Goal: Task Accomplishment & Management: Manage account settings

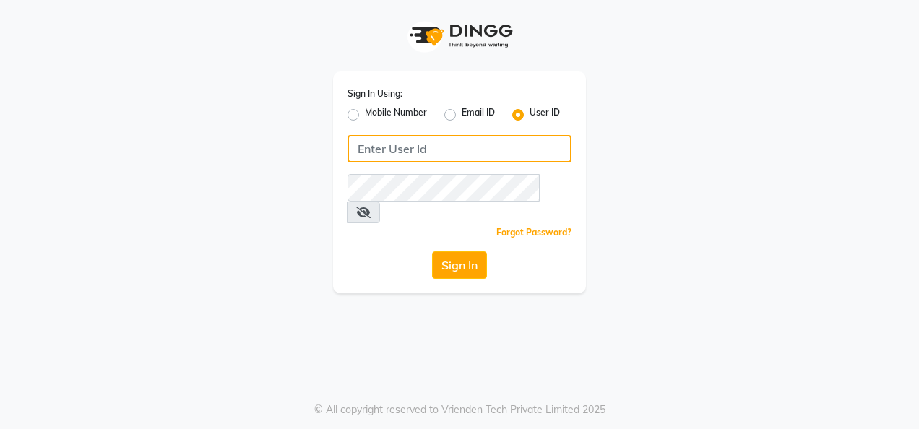
click at [470, 145] on input "Username" at bounding box center [460, 148] width 224 height 27
type input "28secrets"
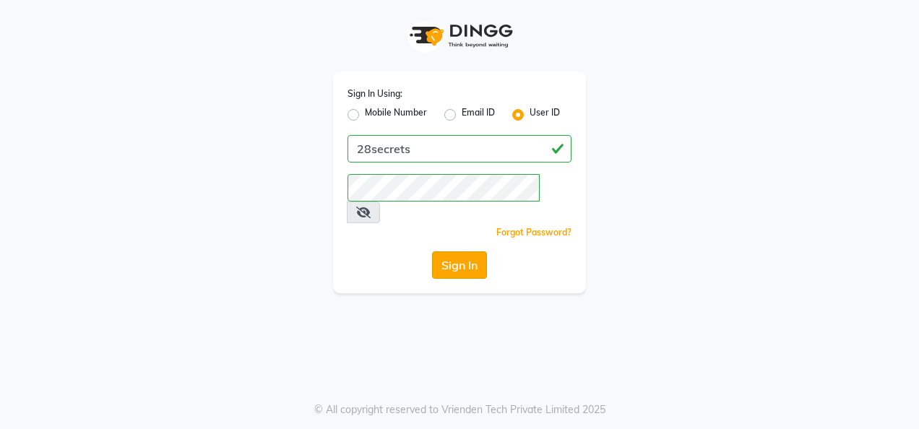
click at [470, 252] on button "Sign In" at bounding box center [459, 265] width 55 height 27
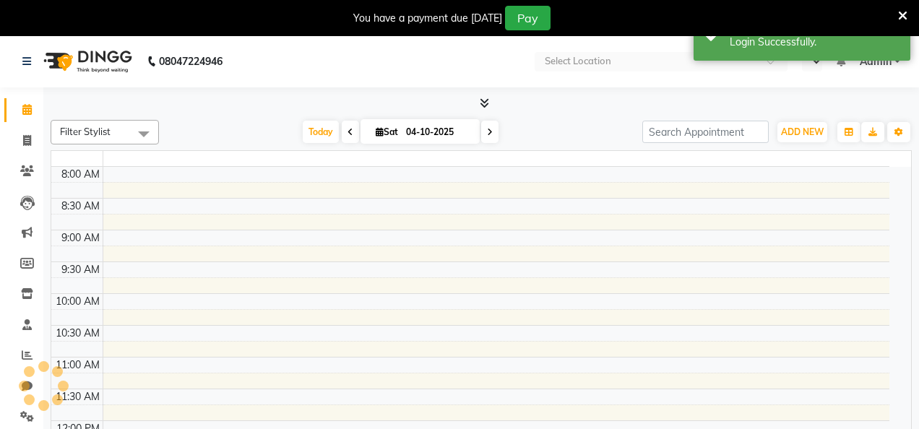
select select "en"
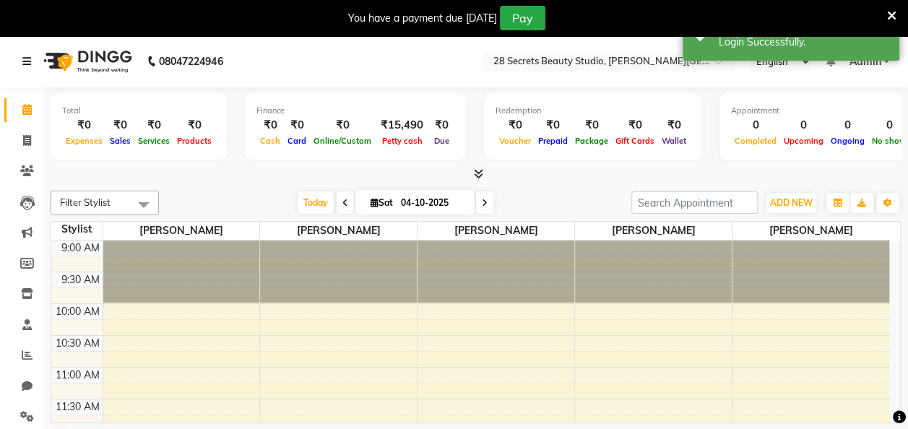
click at [26, 68] on link at bounding box center [29, 61] width 14 height 40
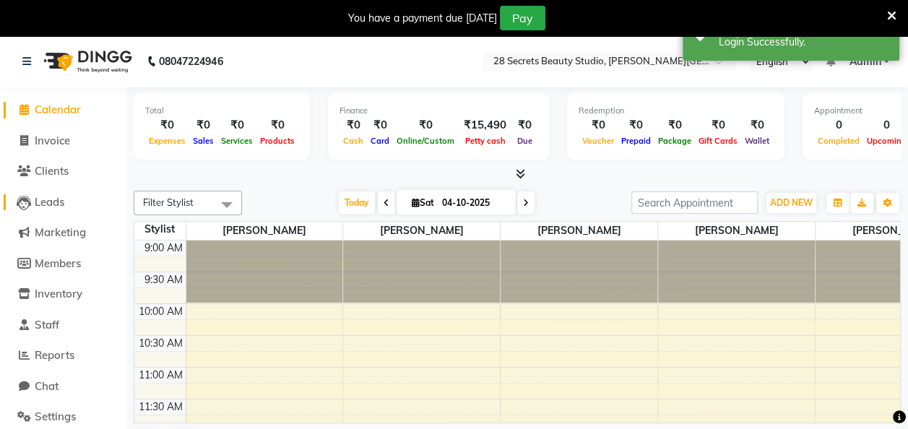
click at [48, 202] on span "Leads" at bounding box center [50, 202] width 30 height 14
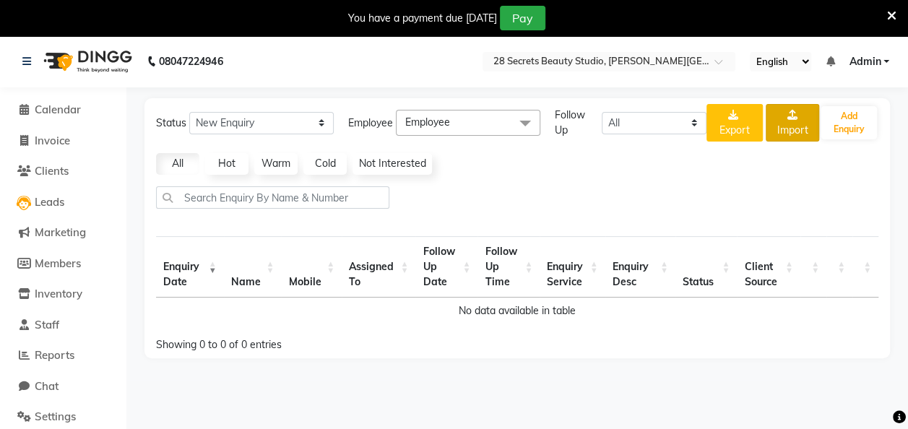
click at [785, 125] on link "Import" at bounding box center [792, 123] width 53 height 38
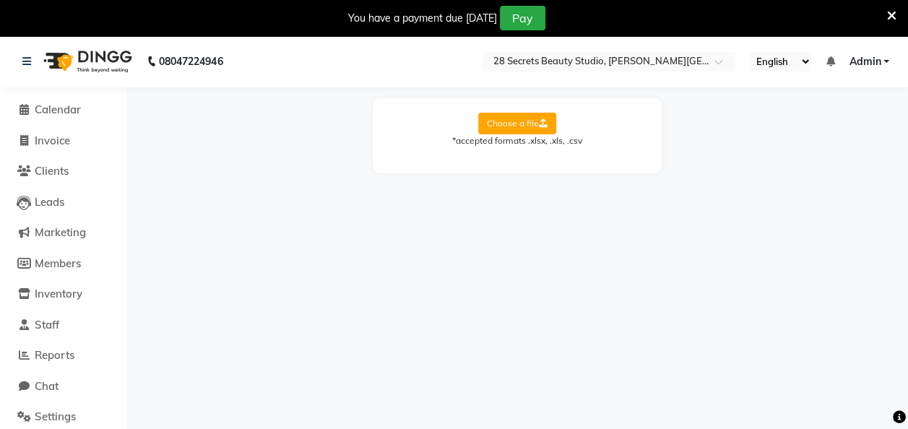
click at [510, 119] on label "Choose a file" at bounding box center [517, 124] width 78 height 22
click at [0, 0] on input "Choose a file" at bounding box center [0, 0] width 0 height 0
click at [614, 178] on select "Select Sheet Sheet1" at bounding box center [582, 170] width 108 height 22
select select "Sheet1"
click at [528, 159] on select "Select Sheet Sheet1" at bounding box center [582, 170] width 108 height 22
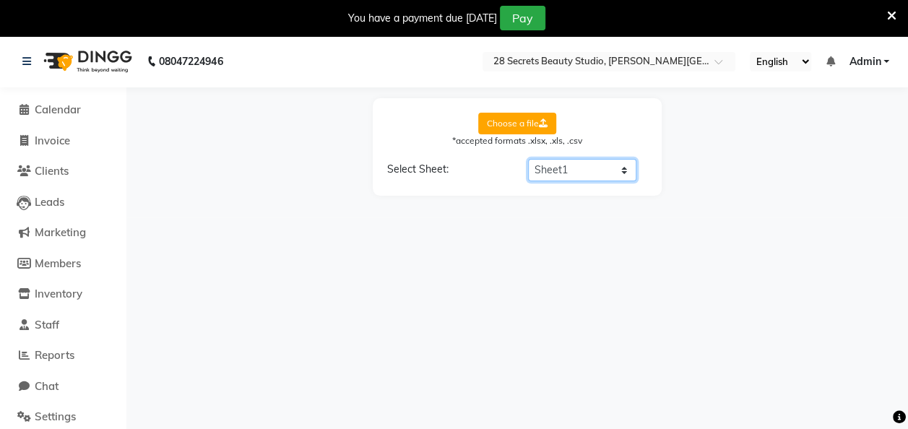
select select "Name"
select select "Phone"
select select "Email address"
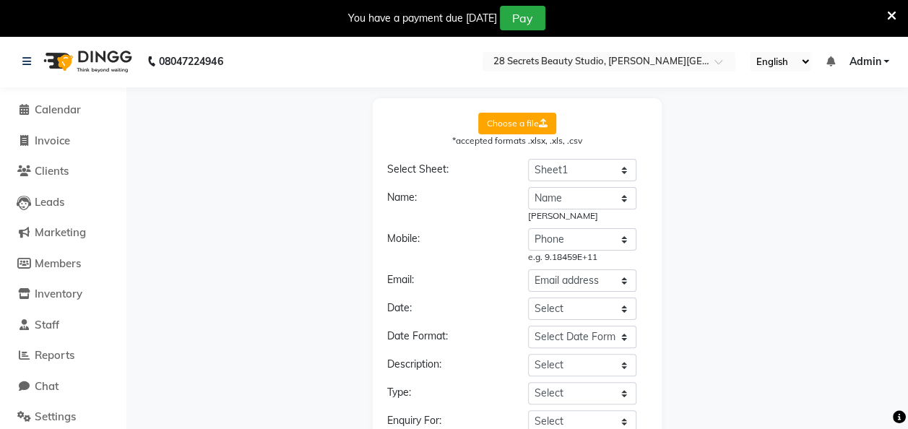
click at [750, 158] on div "Choose a file *accepted formats .xlsx, .xls, .csv Select Sheet: Select Sheet Sh…" at bounding box center [518, 359] width 768 height 523
click at [510, 125] on label "Choose a file" at bounding box center [517, 124] width 78 height 22
click at [0, 0] on input "Choose a file" at bounding box center [0, 0] width 0 height 0
click at [59, 172] on span "Clients" at bounding box center [52, 171] width 34 height 14
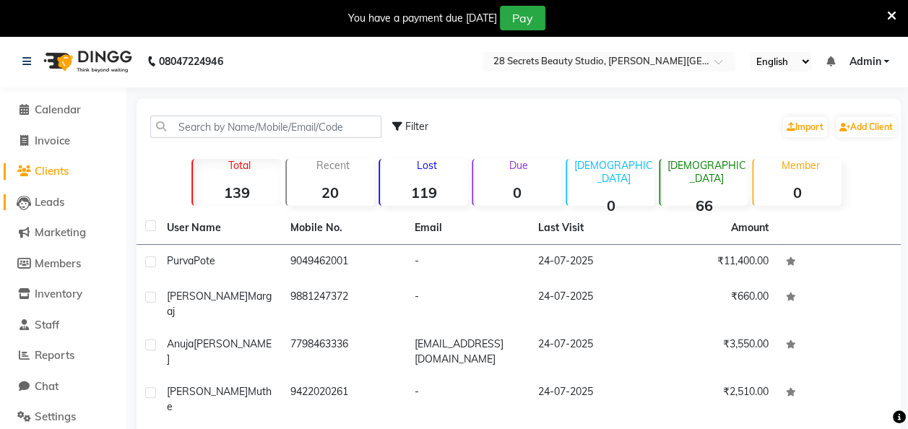
click at [58, 208] on span "Leads" at bounding box center [50, 202] width 30 height 14
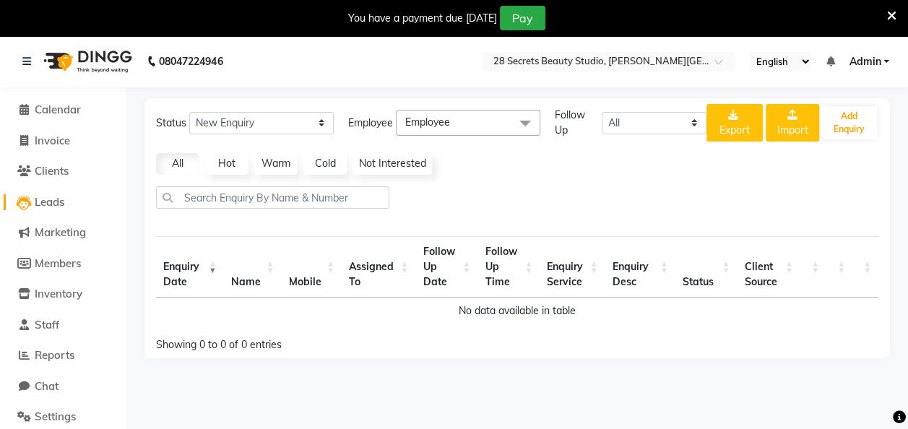
scroll to position [35, 0]
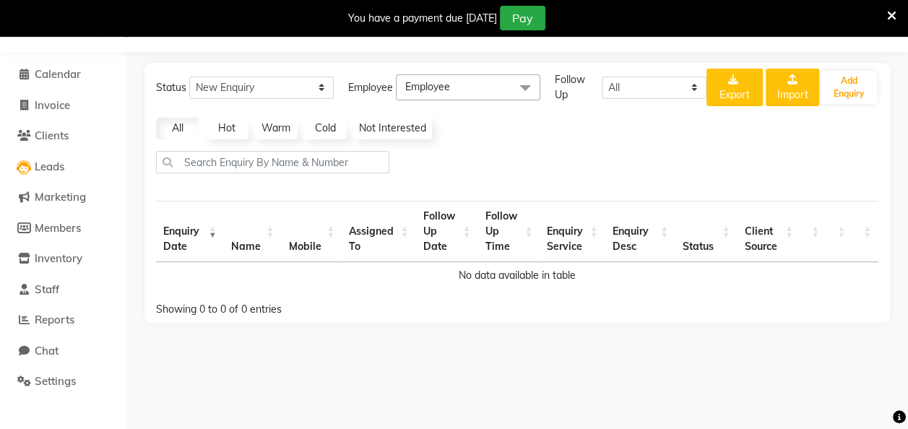
click at [224, 126] on link "Hot" at bounding box center [226, 129] width 43 height 22
click at [264, 130] on link "Warm" at bounding box center [275, 129] width 43 height 22
click at [315, 130] on link "Cold" at bounding box center [325, 129] width 43 height 22
click at [399, 127] on link "Not Interested" at bounding box center [392, 129] width 79 height 22
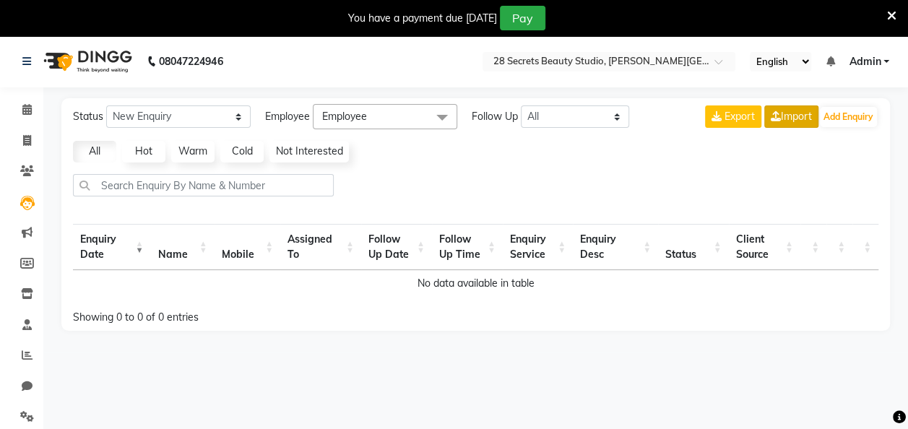
click at [781, 119] on link "Import" at bounding box center [792, 117] width 54 height 22
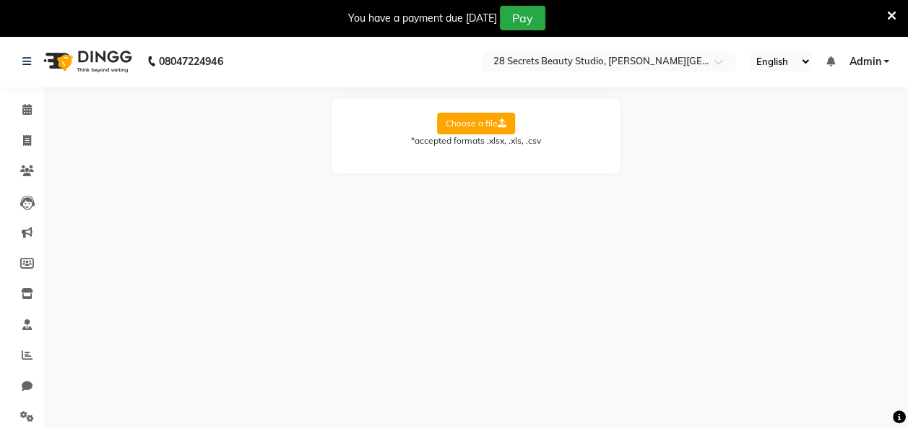
click at [476, 123] on label "Choose a file" at bounding box center [476, 124] width 78 height 22
click at [0, 0] on input "Choose a file" at bounding box center [0, 0] width 0 height 0
click at [522, 168] on select "Select Sheet Sheet1" at bounding box center [541, 170] width 108 height 22
select select "Sheet1"
click at [487, 159] on select "Select Sheet Sheet1" at bounding box center [541, 170] width 108 height 22
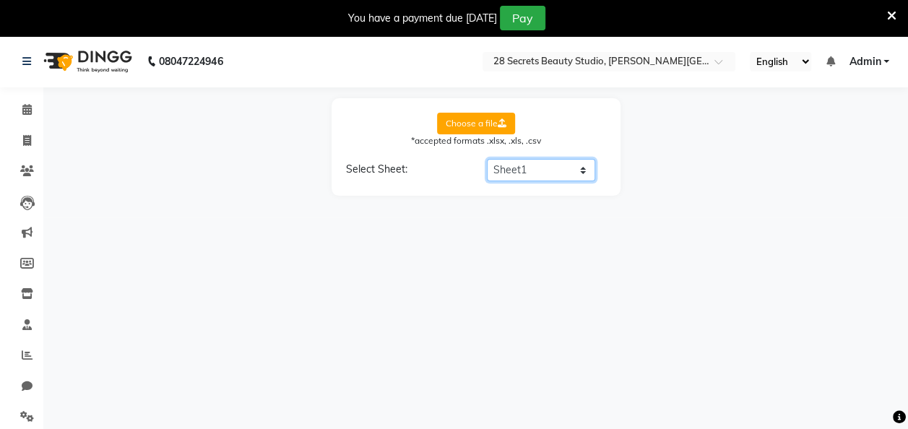
select select "Name"
select select "Phone"
select select "Email address"
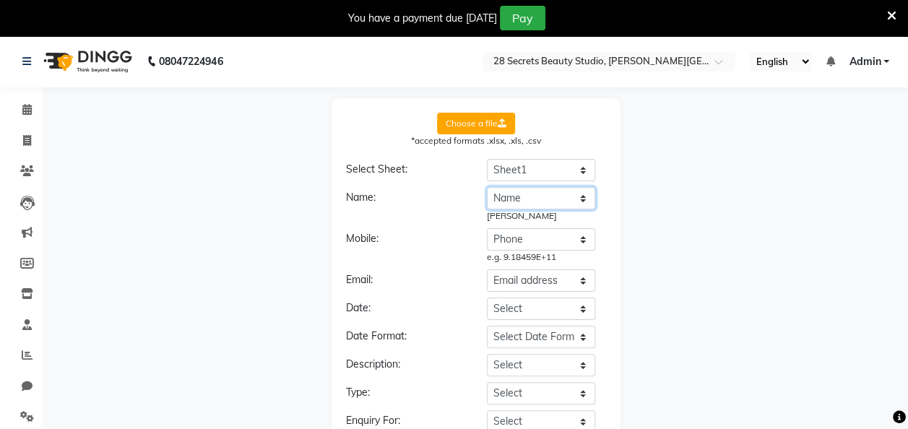
click at [580, 199] on select "Select name Created Name Email address Source Form Channel Stage Owner Labels P…" at bounding box center [541, 198] width 108 height 22
click at [714, 190] on div "Choose a file *accepted formats .xlsx, .xls, .csv Select Sheet: Select Sheet Sh…" at bounding box center [476, 359] width 851 height 523
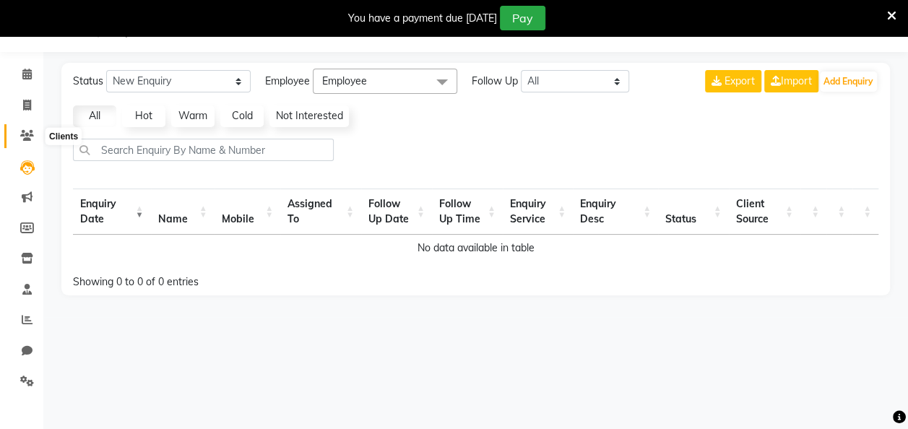
click at [24, 137] on icon at bounding box center [27, 135] width 14 height 11
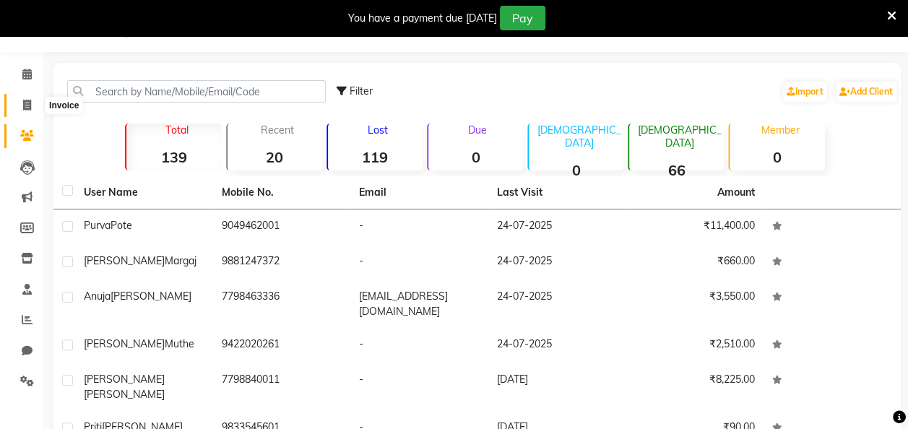
click at [22, 104] on span at bounding box center [26, 106] width 25 height 17
select select "9057"
select select "service"
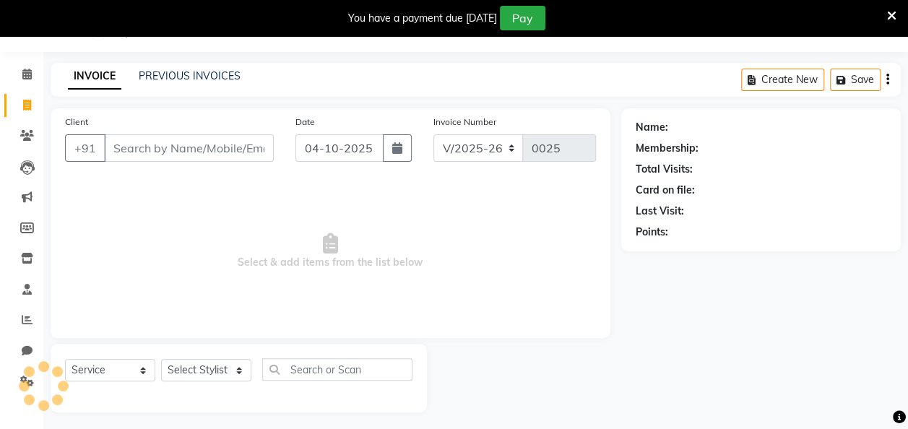
scroll to position [40, 0]
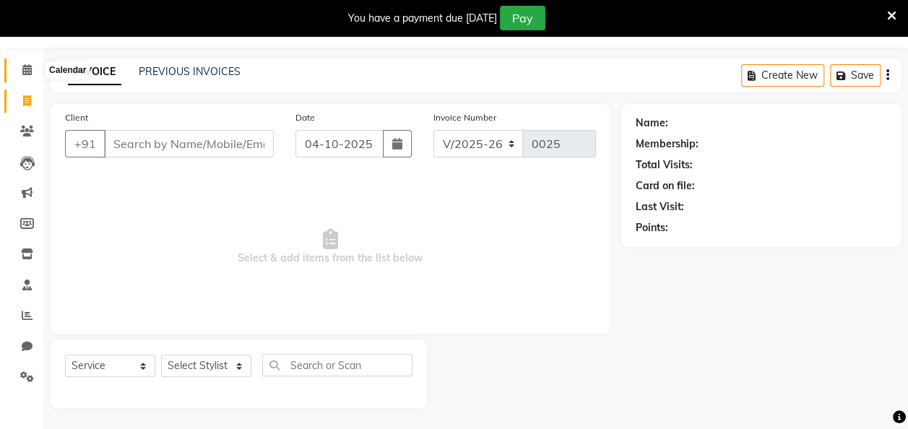
click at [25, 69] on icon at bounding box center [26, 69] width 9 height 11
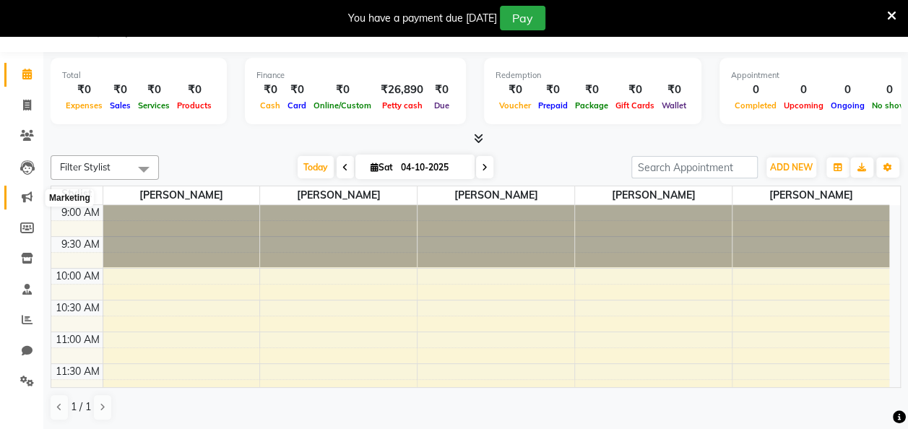
click at [27, 198] on icon at bounding box center [27, 197] width 11 height 11
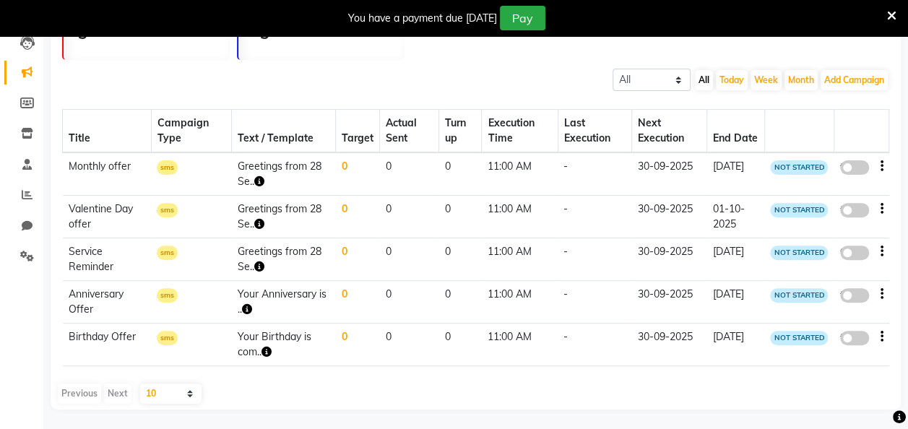
scroll to position [161, 0]
click at [861, 251] on span at bounding box center [855, 252] width 29 height 14
click at [860, 254] on input "false" at bounding box center [860, 254] width 0 height 0
select select "4"
select select "43946"
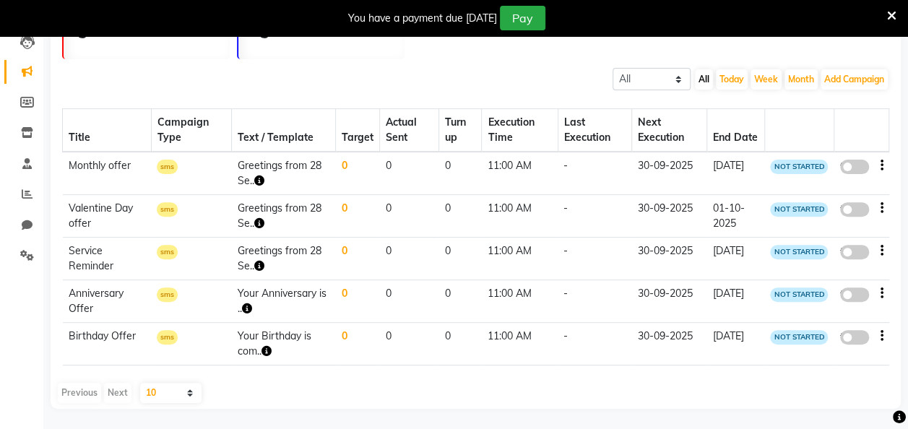
select select "2"
select select "660"
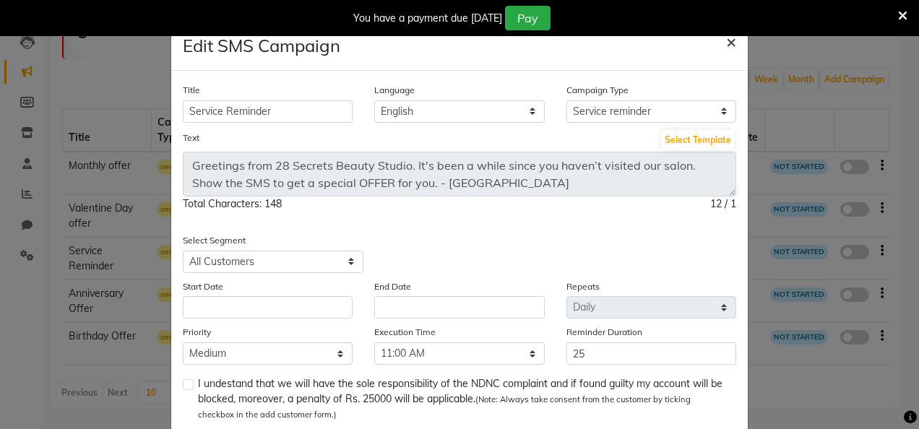
click at [726, 43] on span "×" at bounding box center [731, 41] width 10 height 22
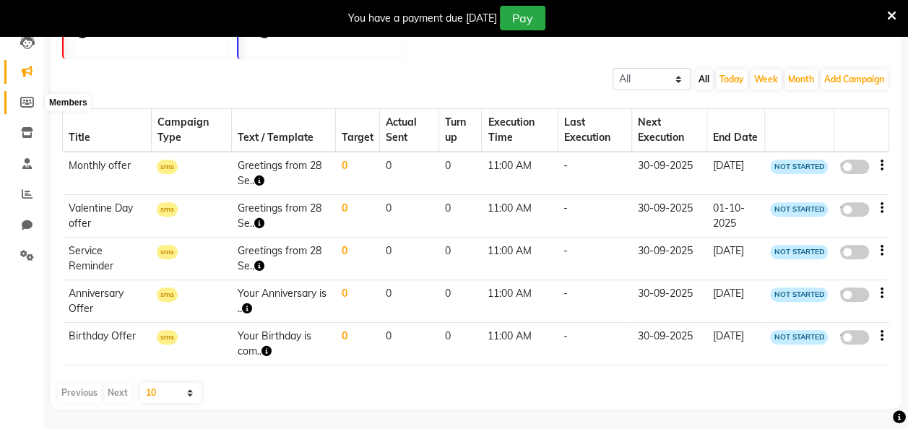
click at [27, 98] on icon at bounding box center [27, 102] width 14 height 11
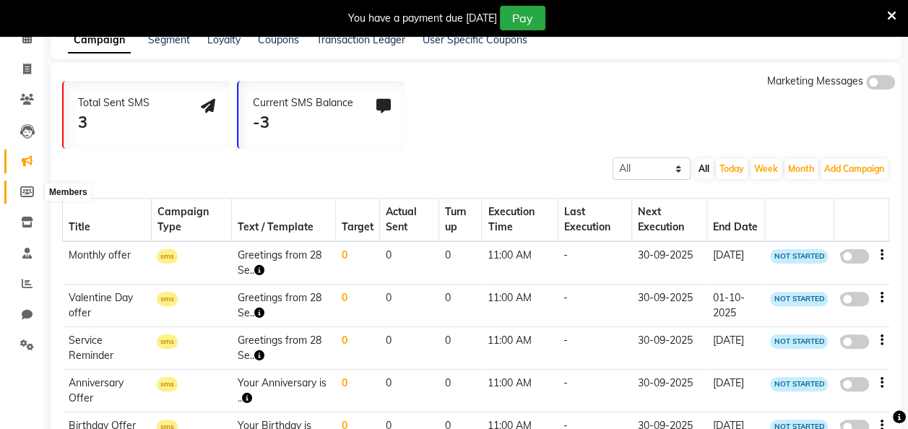
select select
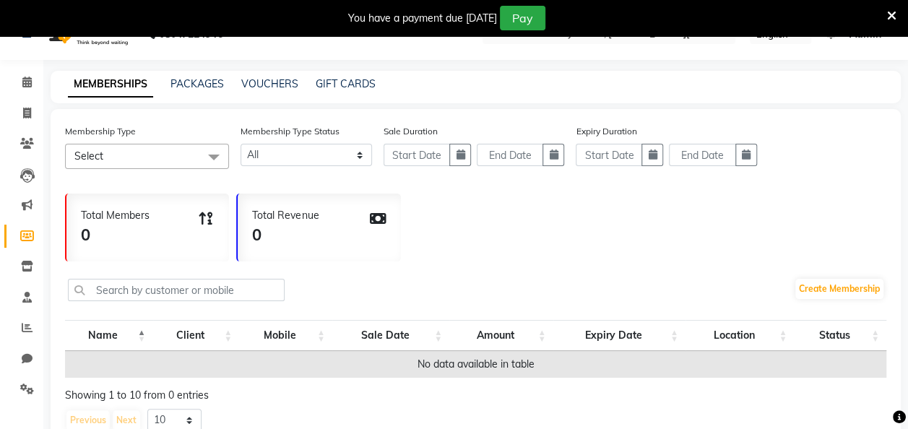
scroll to position [0, 0]
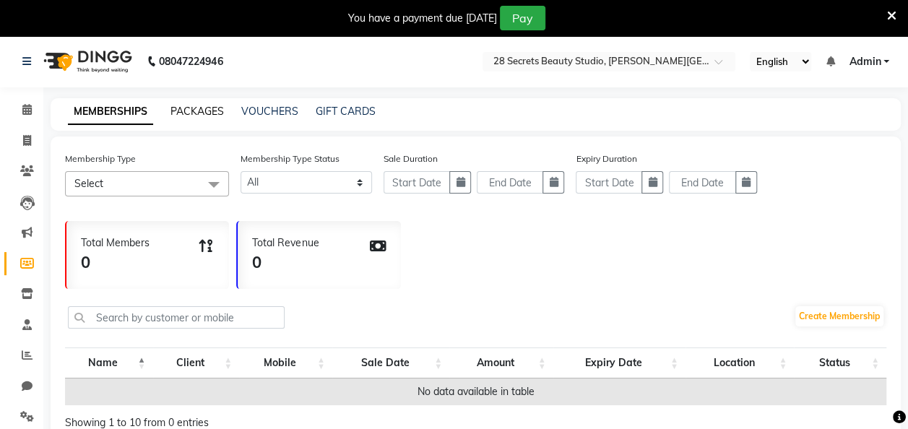
click at [184, 113] on link "PACKAGES" at bounding box center [197, 111] width 53 height 13
select select
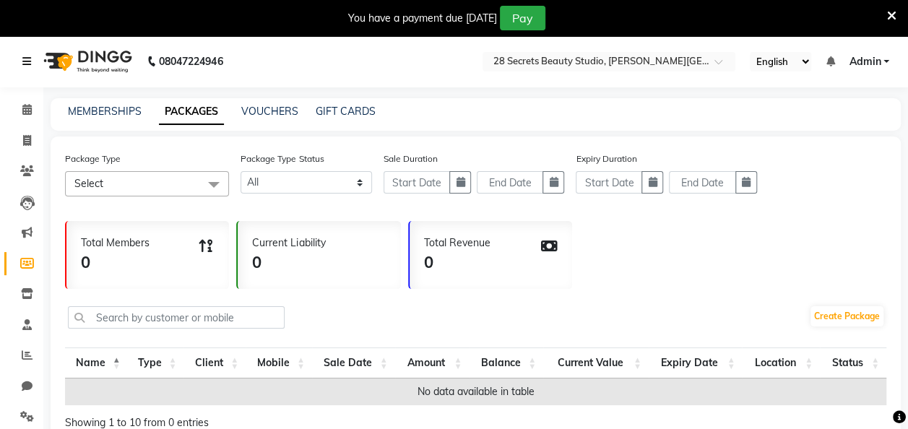
click at [27, 64] on icon at bounding box center [26, 61] width 9 height 10
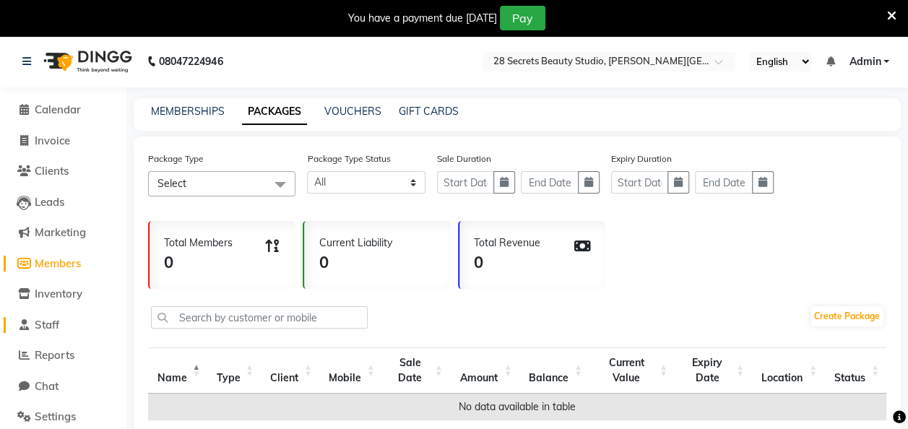
click at [44, 324] on span "Staff" at bounding box center [47, 325] width 25 height 14
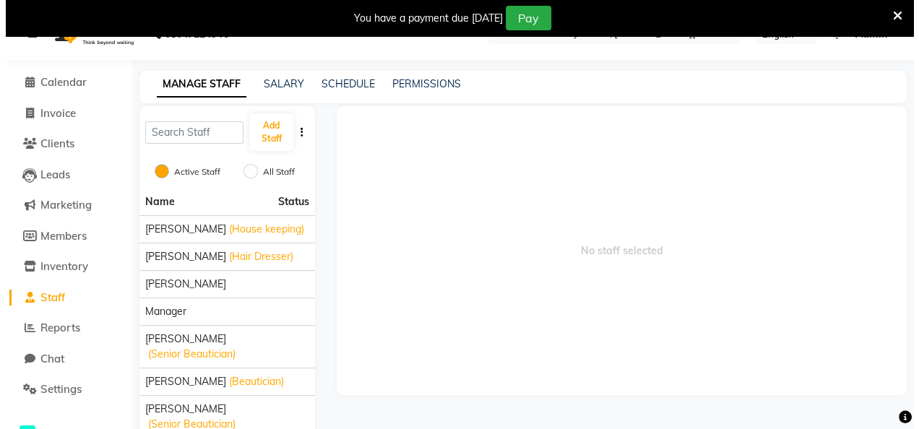
scroll to position [38, 0]
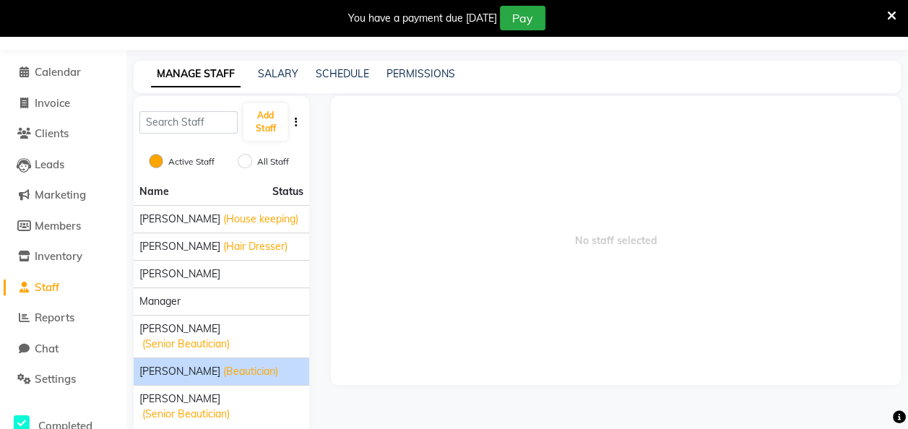
click at [163, 364] on span "[PERSON_NAME]" at bounding box center [179, 371] width 81 height 15
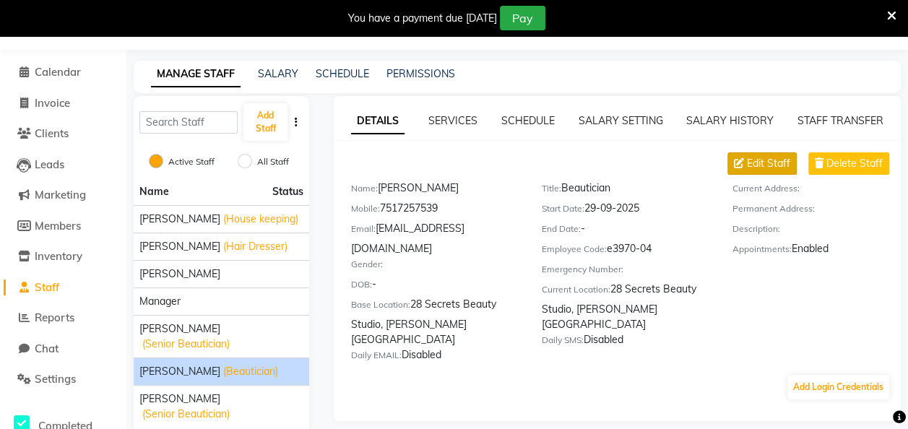
click at [772, 165] on span "Edit Staff" at bounding box center [768, 163] width 43 height 15
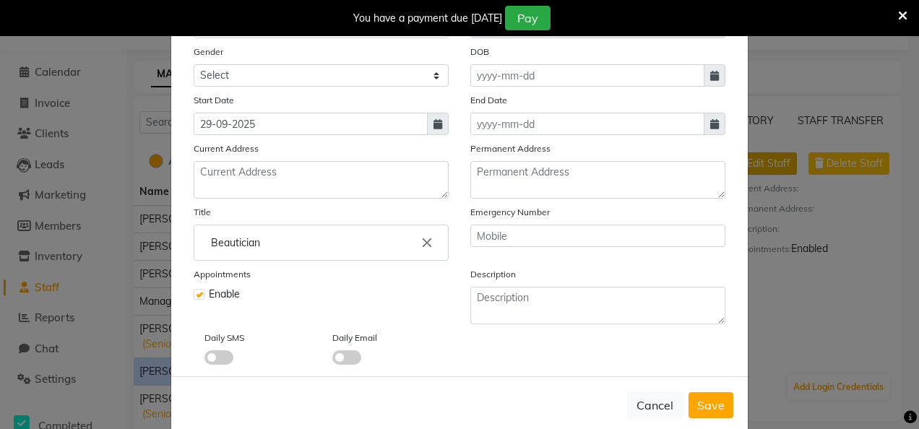
scroll to position [194, 0]
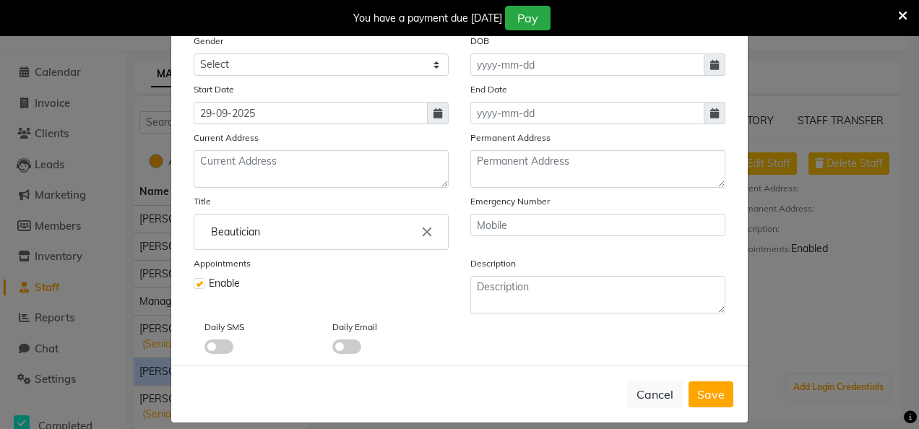
click at [194, 234] on ng-autocomplete "Beautician close" at bounding box center [321, 232] width 255 height 36
click at [205, 233] on input "Beautician" at bounding box center [321, 232] width 242 height 29
click at [298, 225] on input "Senior Beautician" at bounding box center [321, 232] width 242 height 29
type input "Senior Beautician"
click at [700, 392] on span "Save" at bounding box center [710, 394] width 27 height 14
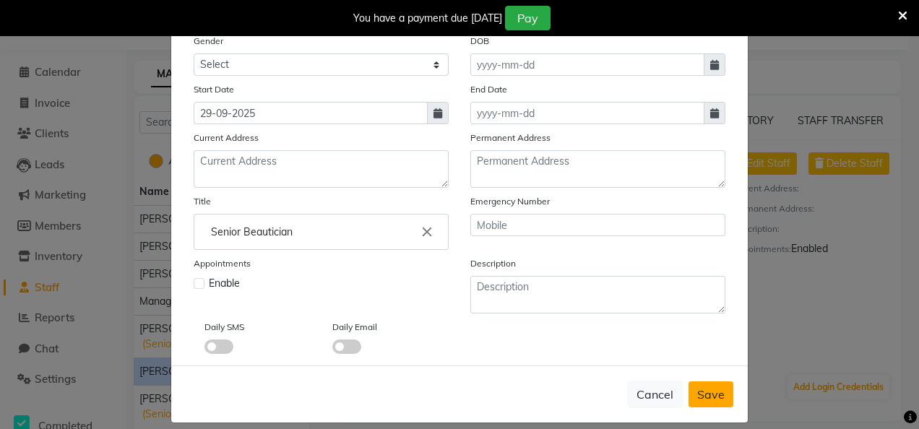
checkbox input "false"
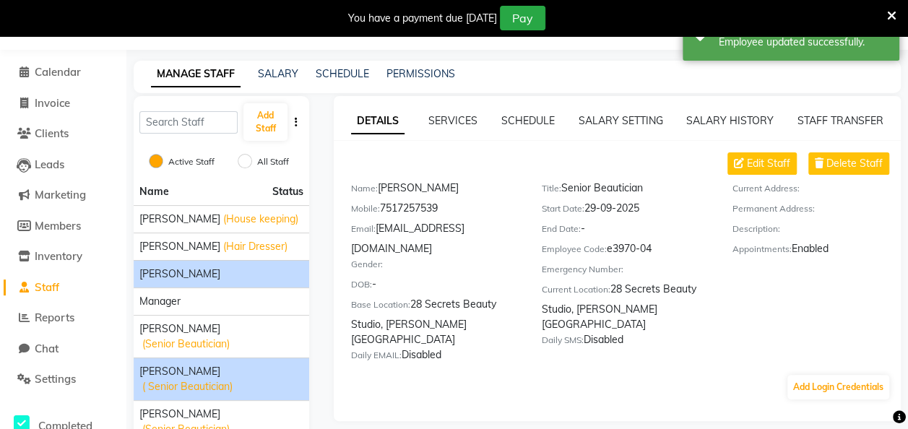
click at [187, 269] on span "[PERSON_NAME]" at bounding box center [179, 274] width 81 height 15
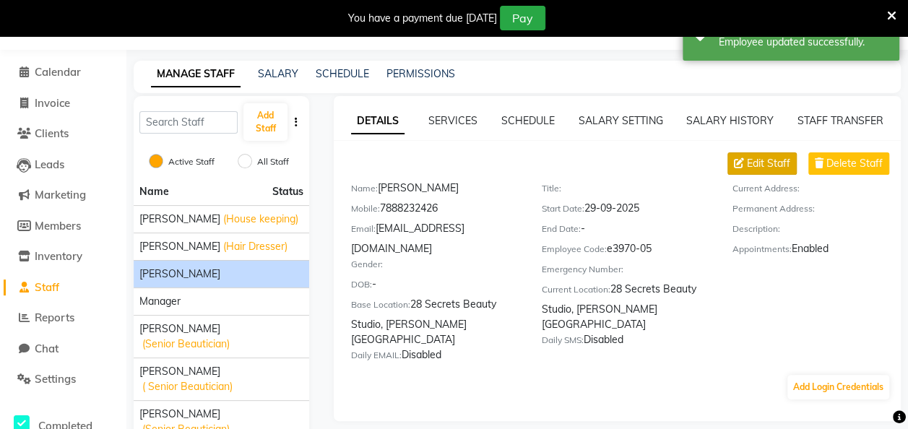
click at [788, 165] on span "Edit Staff" at bounding box center [768, 163] width 43 height 15
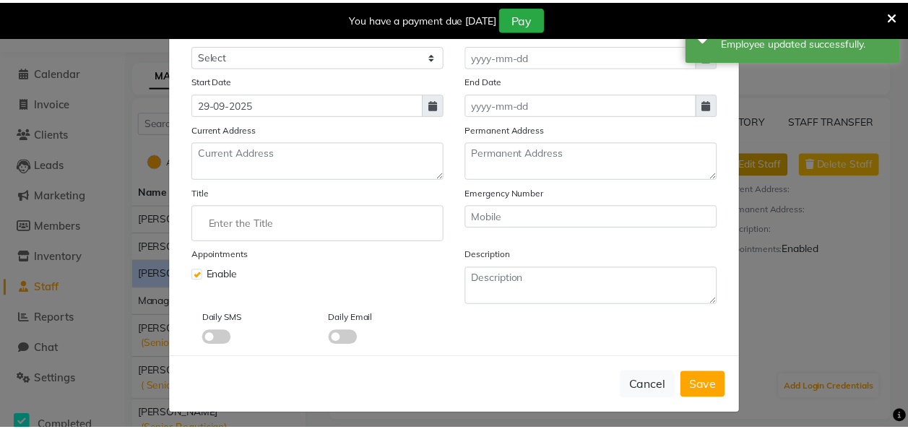
scroll to position [205, 0]
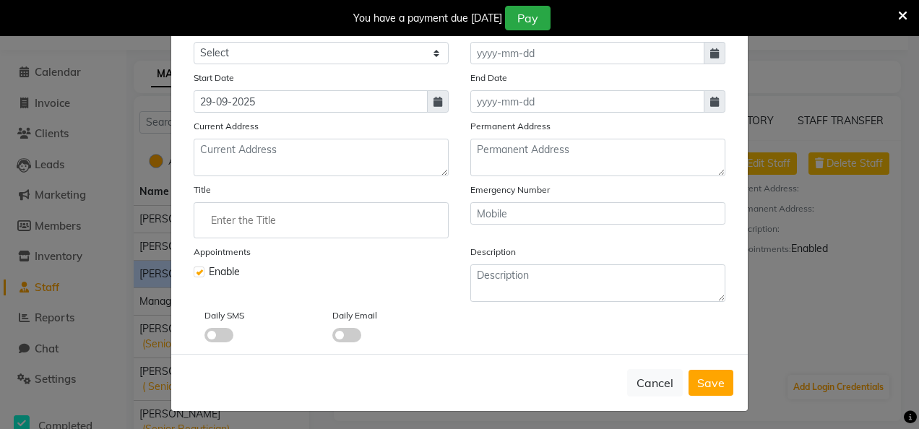
click at [272, 217] on input "Enter the Title" at bounding box center [321, 220] width 242 height 29
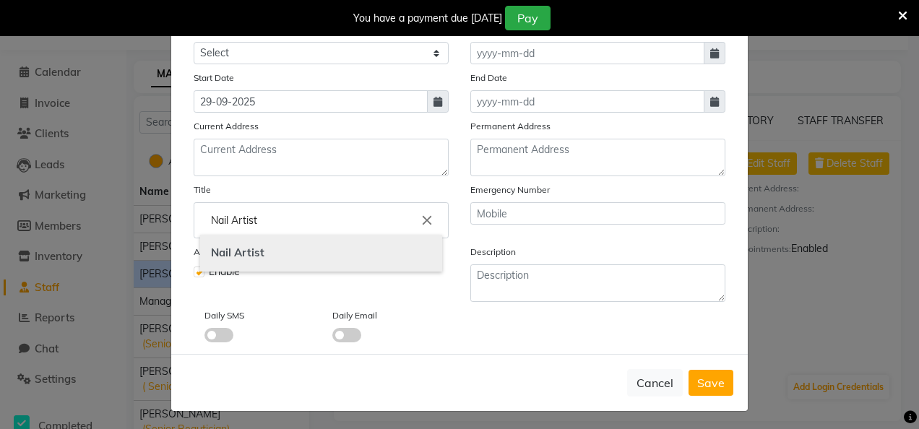
type input "Nail Artist"
click at [236, 254] on b "Artist" at bounding box center [249, 253] width 30 height 14
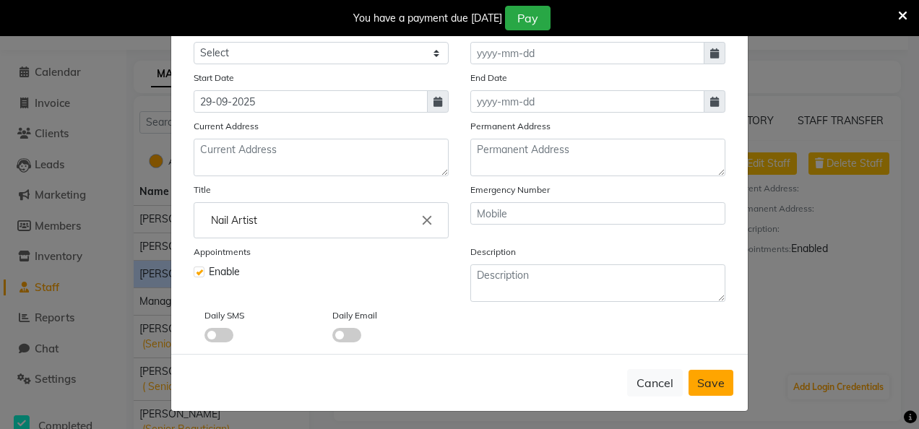
click at [698, 376] on span "Save" at bounding box center [710, 383] width 27 height 14
checkbox input "false"
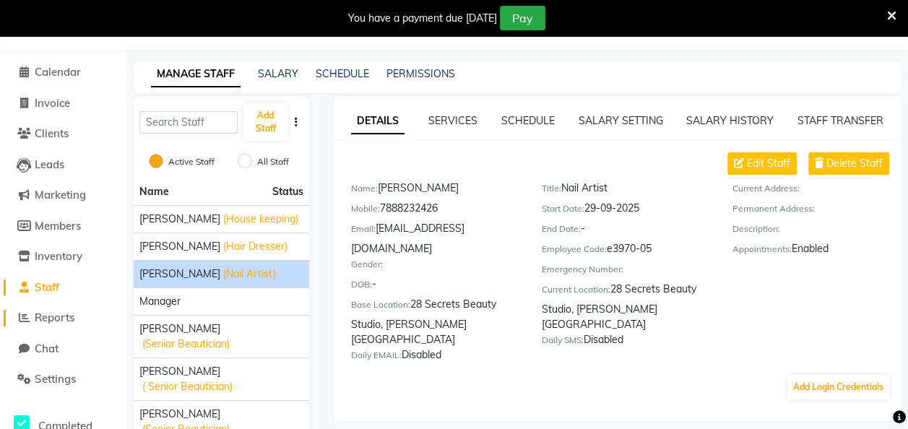
click at [60, 317] on span "Reports" at bounding box center [55, 318] width 40 height 14
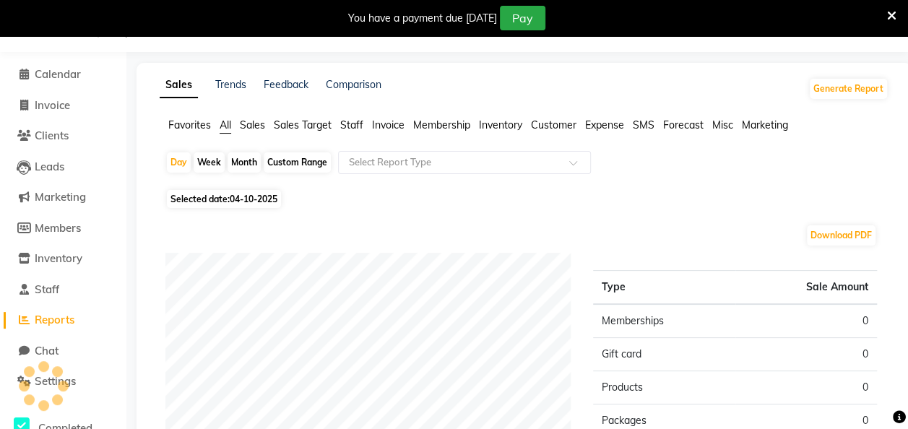
scroll to position [38, 0]
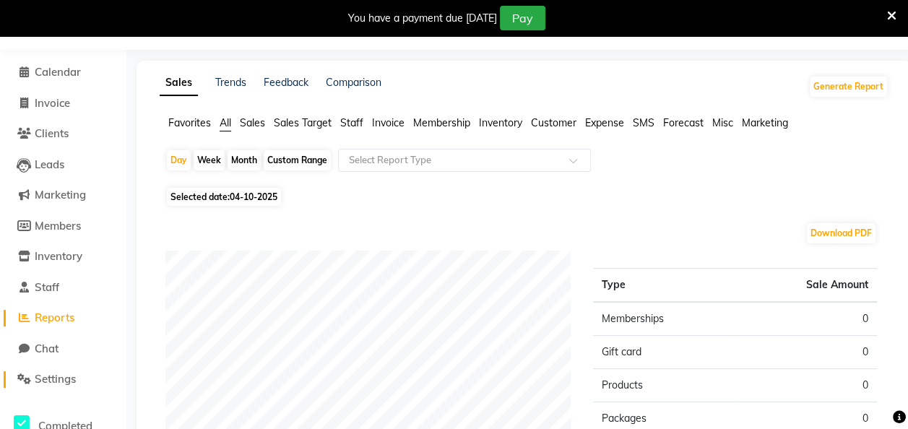
click at [48, 382] on span "Settings" at bounding box center [55, 379] width 41 height 14
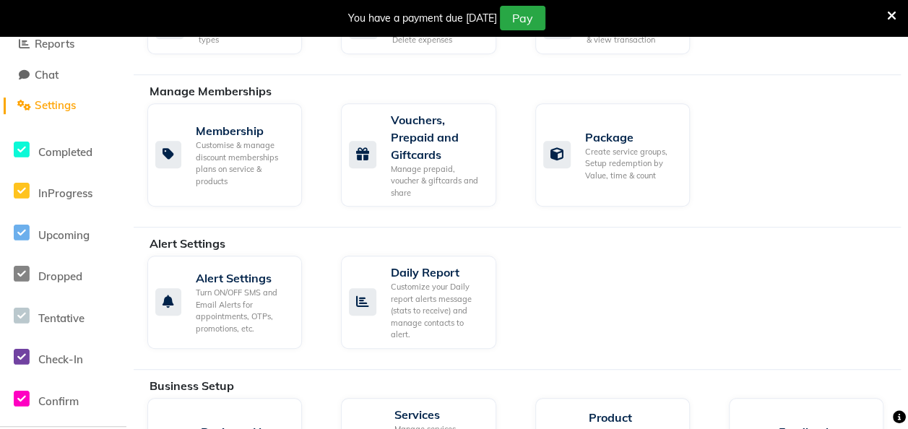
scroll to position [317, 0]
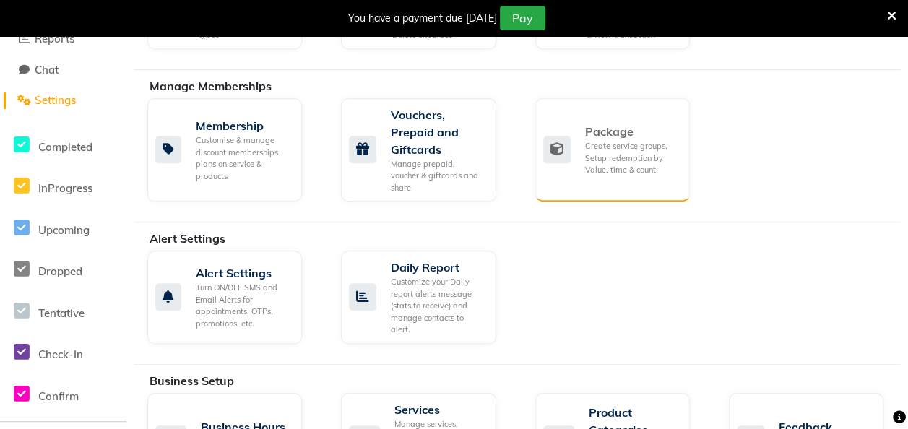
click at [626, 150] on div "Create service groups, Setup redemption by Value, time & count" at bounding box center [631, 158] width 93 height 36
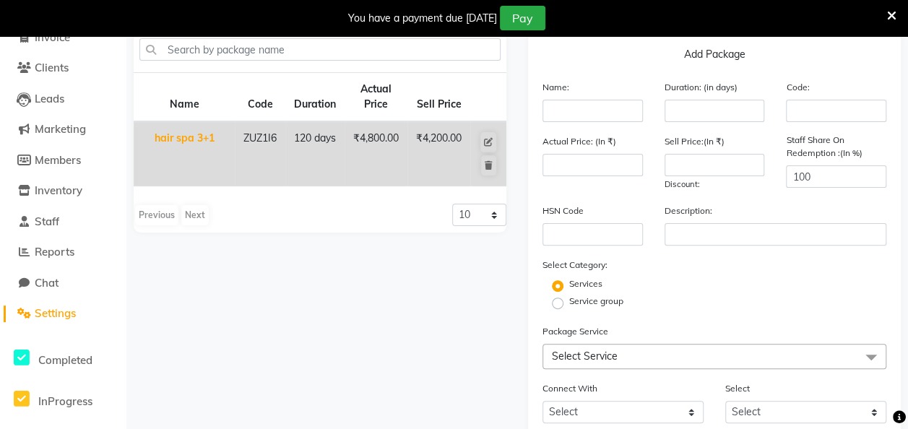
scroll to position [98, 0]
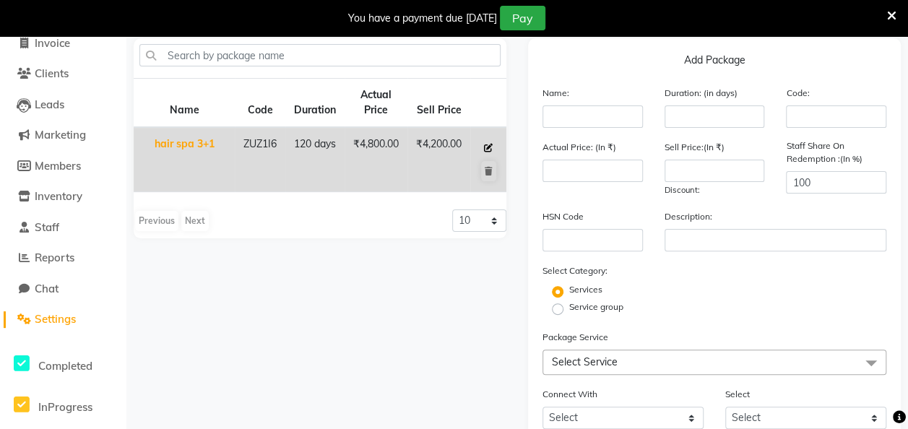
click at [487, 142] on button at bounding box center [489, 148] width 16 height 20
type input "hair spa 3+1"
type input "120"
type input "ZUZ1I6"
type input "4800"
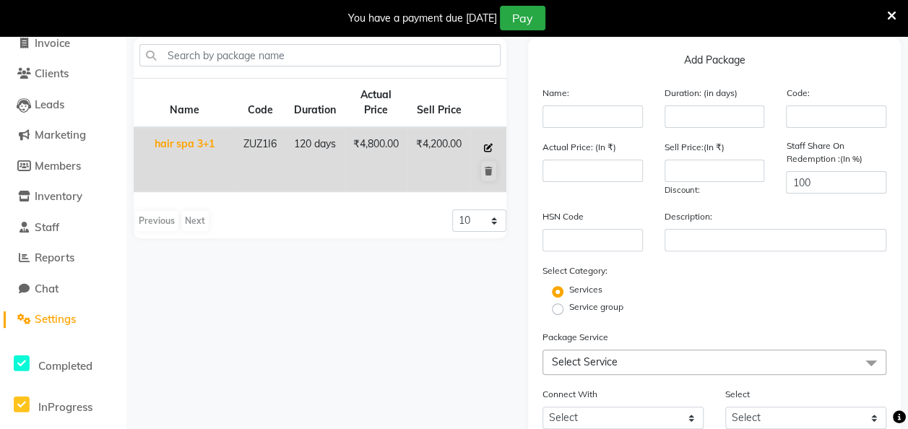
type input "4200"
checkbox input "true"
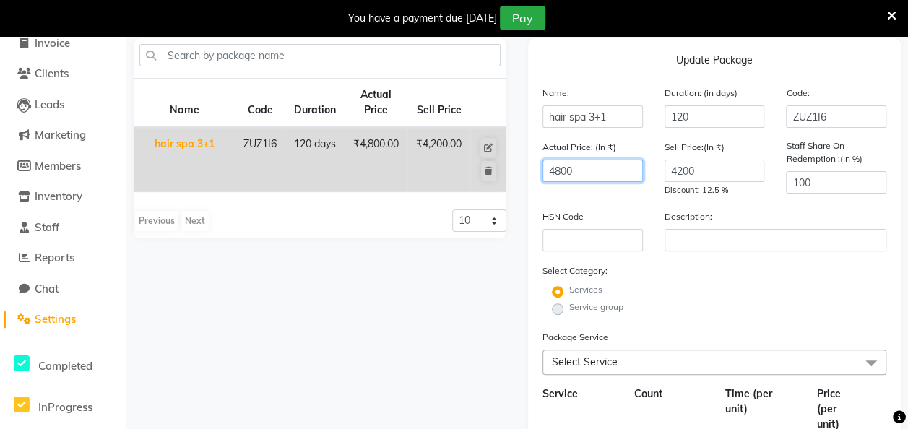
click at [589, 169] on input "4800" at bounding box center [593, 171] width 100 height 22
type input "4"
type input "5600"
click at [702, 167] on input "4200" at bounding box center [715, 171] width 100 height 22
type input "4"
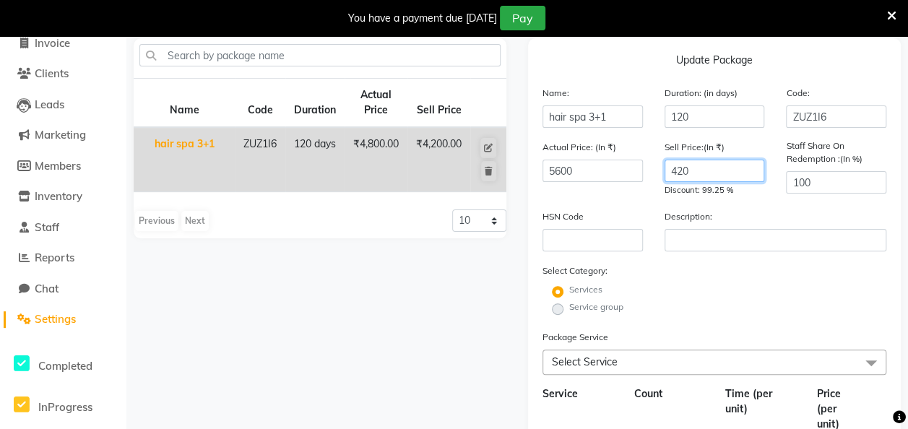
type input "4200"
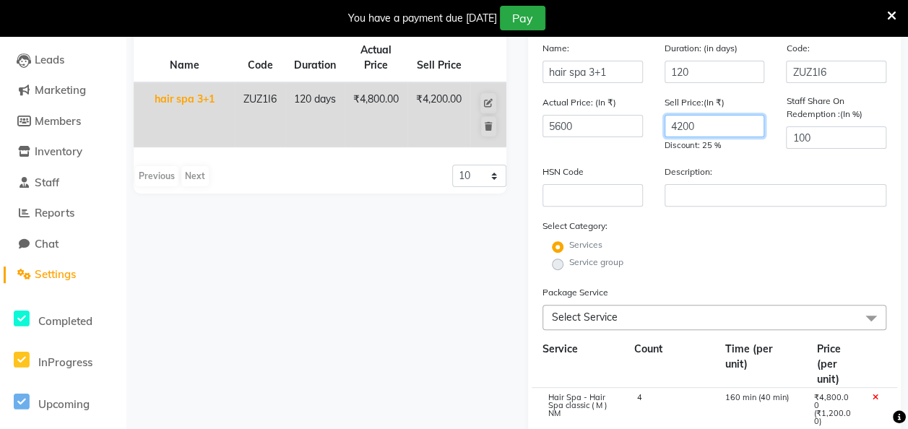
scroll to position [113, 0]
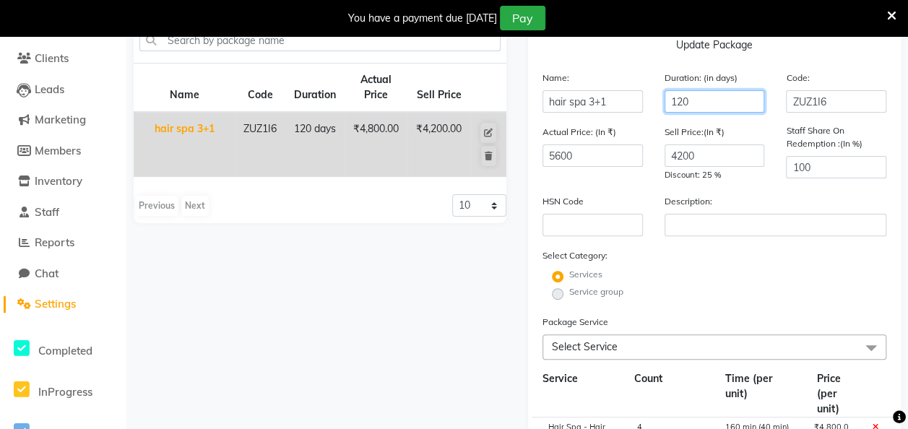
click at [708, 105] on input "120" at bounding box center [715, 101] width 100 height 22
type input "1"
type input "120"
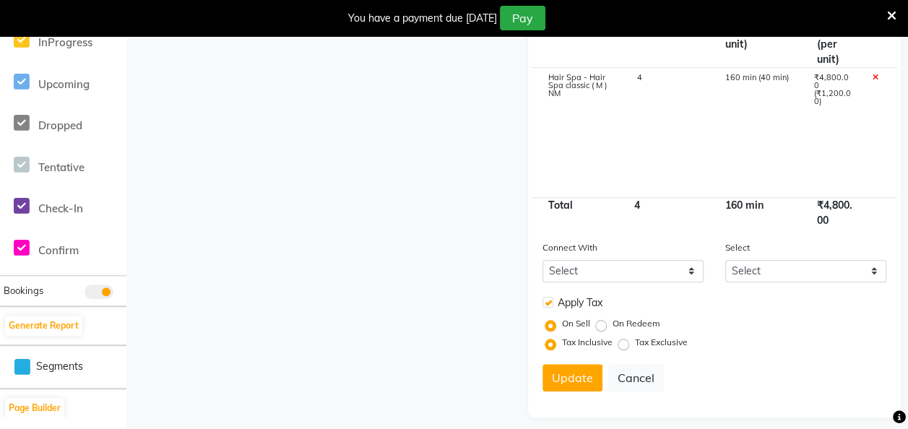
scroll to position [470, 0]
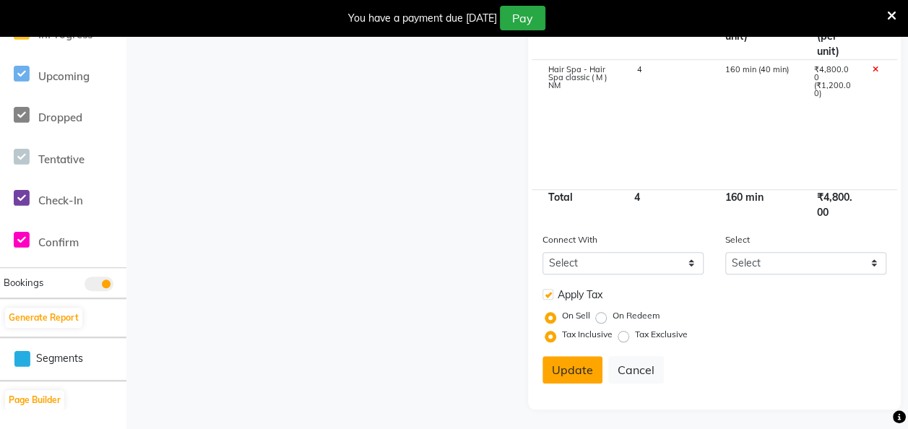
click at [575, 373] on button "Update" at bounding box center [573, 369] width 60 height 27
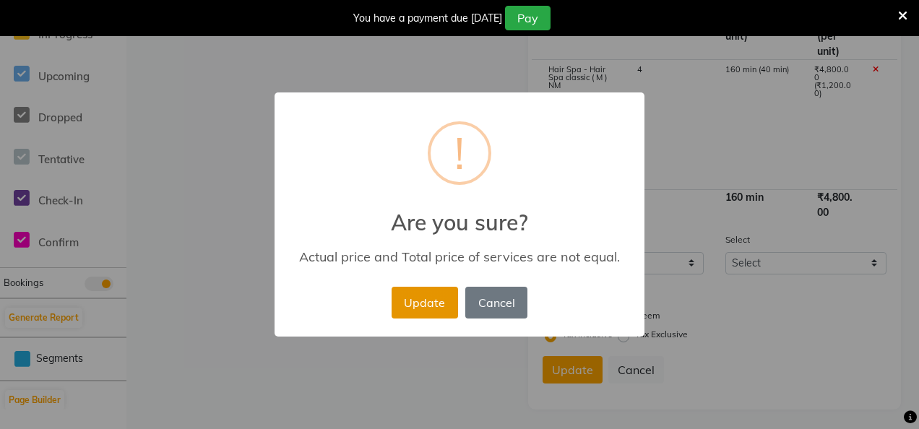
click at [426, 313] on button "Update" at bounding box center [425, 303] width 66 height 32
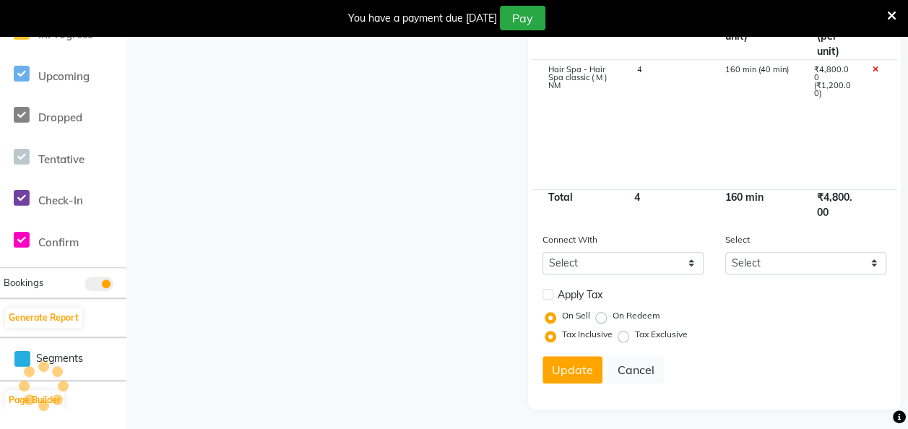
select select
checkbox input "false"
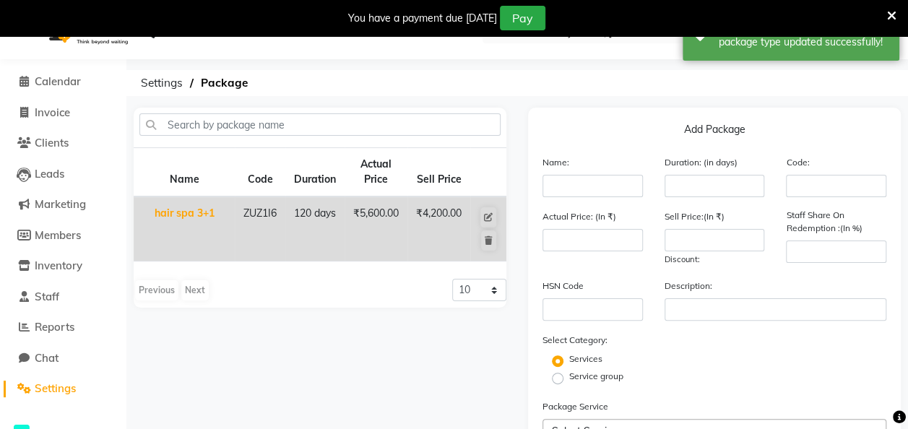
scroll to position [0, 0]
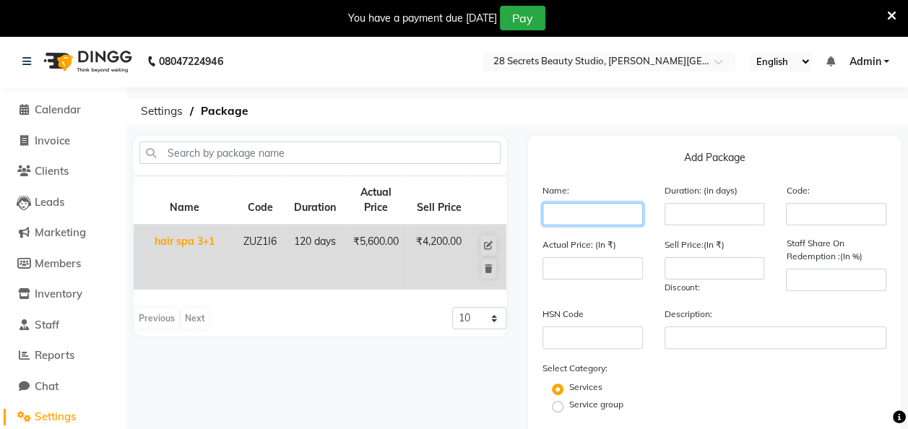
click at [594, 217] on input "text" at bounding box center [593, 214] width 100 height 22
type input "Hair Touchup 3+1"
click at [681, 212] on input "number" at bounding box center [715, 214] width 100 height 22
type input "160"
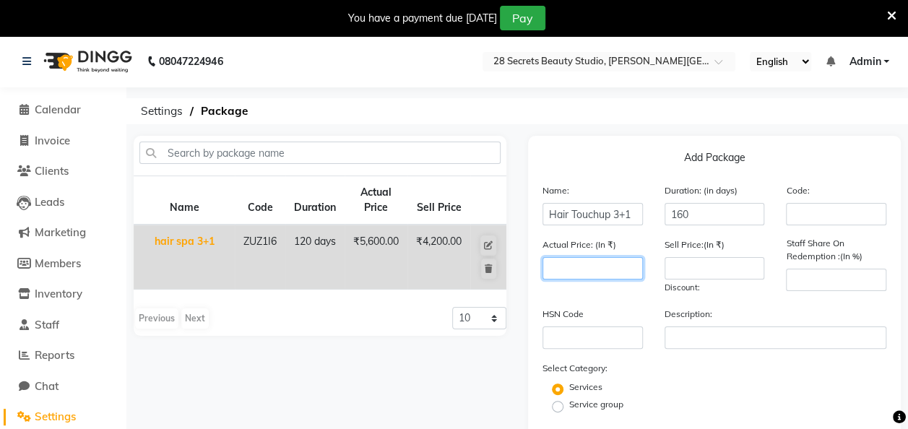
click at [607, 270] on input "number" at bounding box center [593, 268] width 100 height 22
type input "4800"
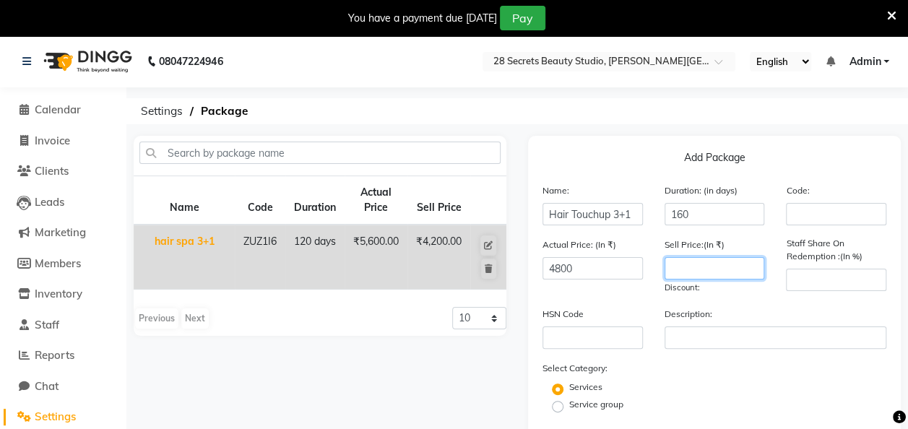
click at [691, 264] on input "number" at bounding box center [715, 268] width 100 height 22
type input "3600"
click at [737, 361] on div "Select Category: Services Service group" at bounding box center [715, 388] width 344 height 55
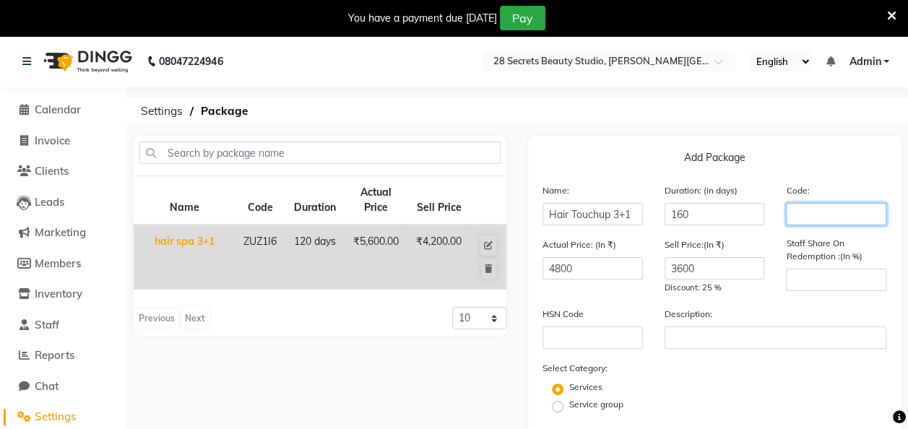
click at [799, 212] on input "text" at bounding box center [836, 214] width 100 height 22
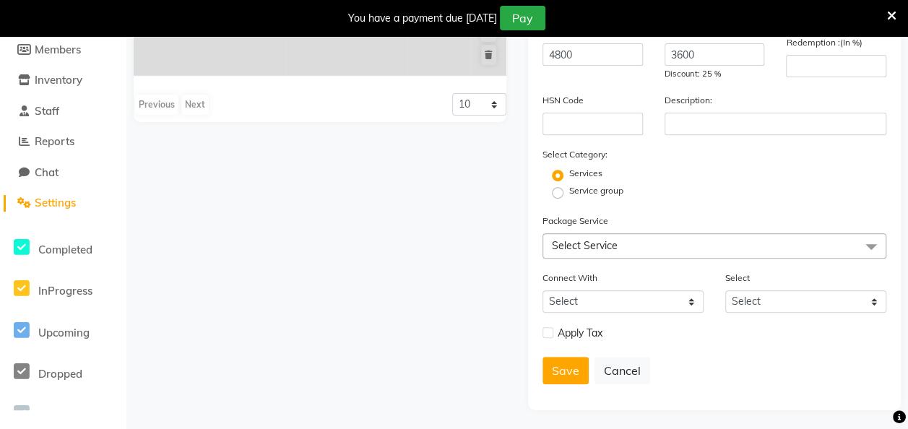
scroll to position [216, 0]
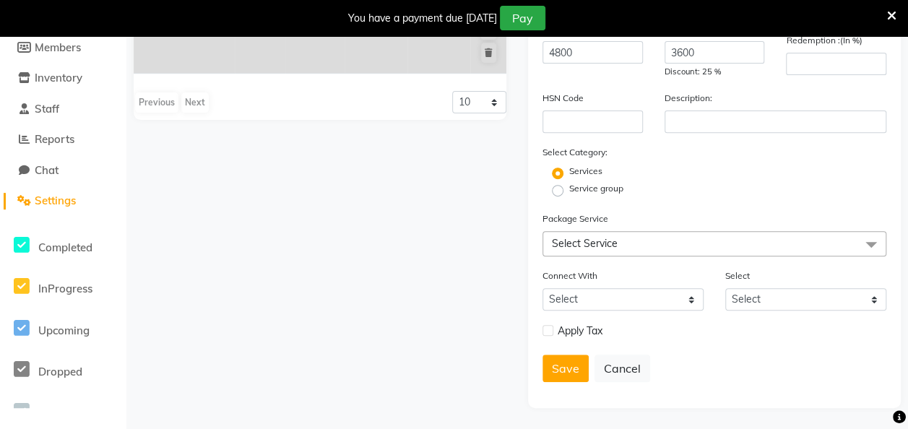
type input "ZUZ1|7"
click at [694, 301] on select "Select Membership Prepaid Voucher" at bounding box center [623, 299] width 161 height 22
click at [768, 355] on div "Save Cancel" at bounding box center [715, 368] width 344 height 27
click at [692, 301] on select "Select Membership Prepaid Voucher" at bounding box center [623, 299] width 161 height 22
click at [791, 355] on div "Save Cancel" at bounding box center [715, 368] width 344 height 27
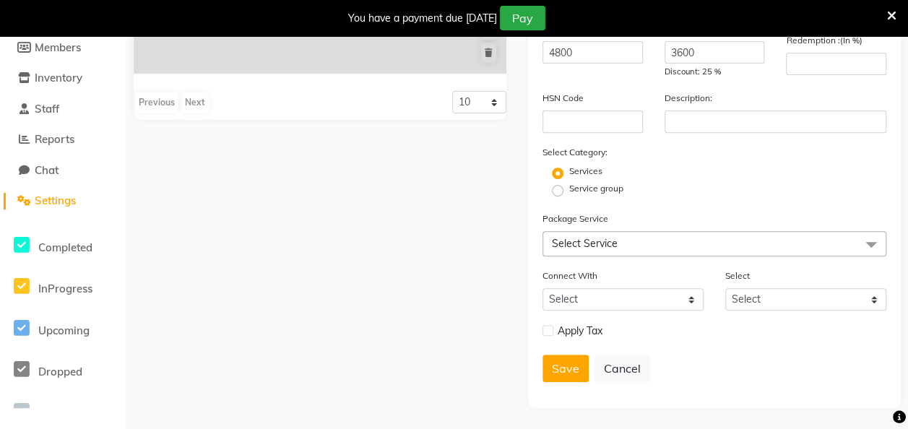
click at [769, 246] on span "Select Service" at bounding box center [715, 243] width 344 height 25
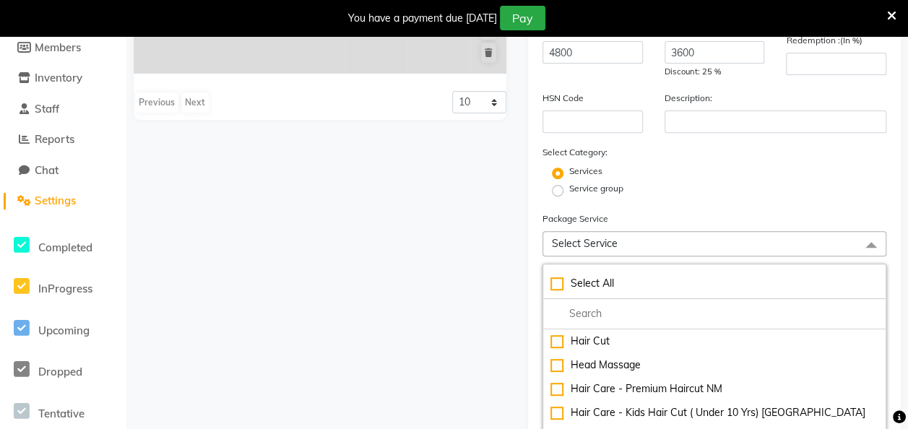
click at [788, 205] on form "Name: Hair Touchup 3+1 Duration: (in days) 160 Code: ZUZ1|7 Actual Price: (In ₹…" at bounding box center [715, 288] width 344 height 643
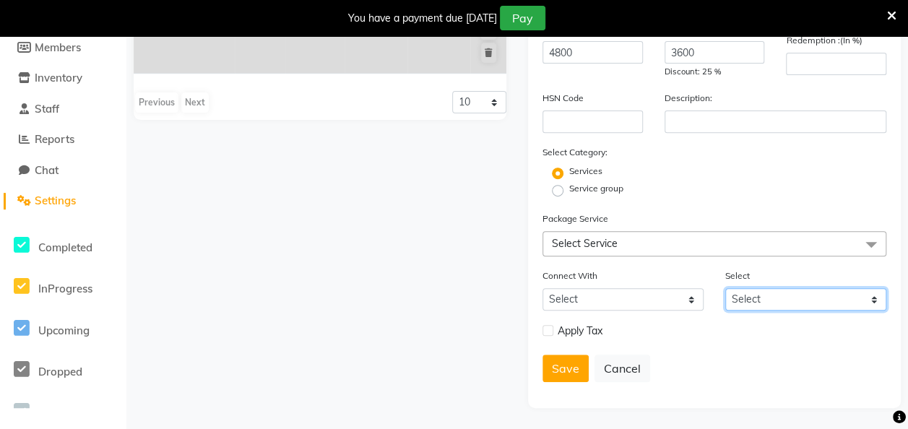
click at [788, 298] on select "Select" at bounding box center [806, 299] width 161 height 22
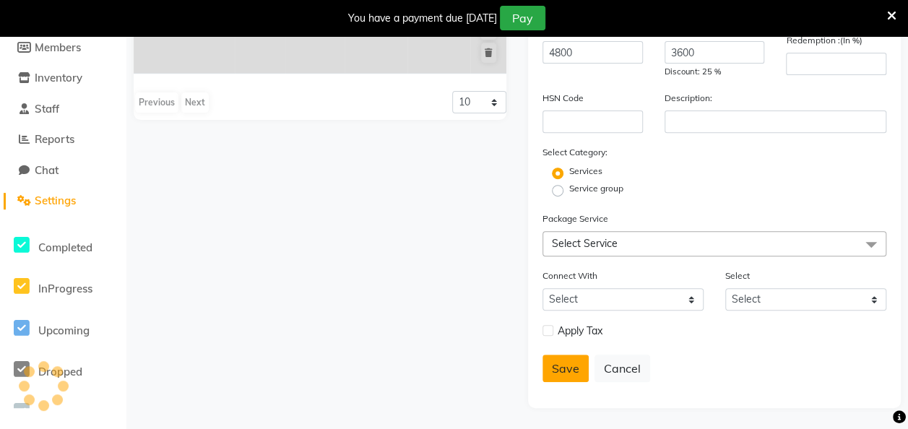
click at [565, 363] on button "Save" at bounding box center [566, 368] width 46 height 27
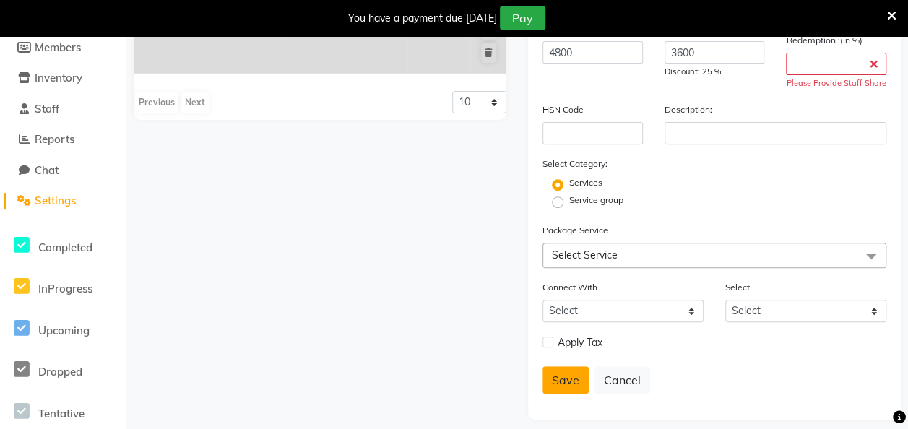
click at [564, 379] on button "Save" at bounding box center [566, 379] width 46 height 27
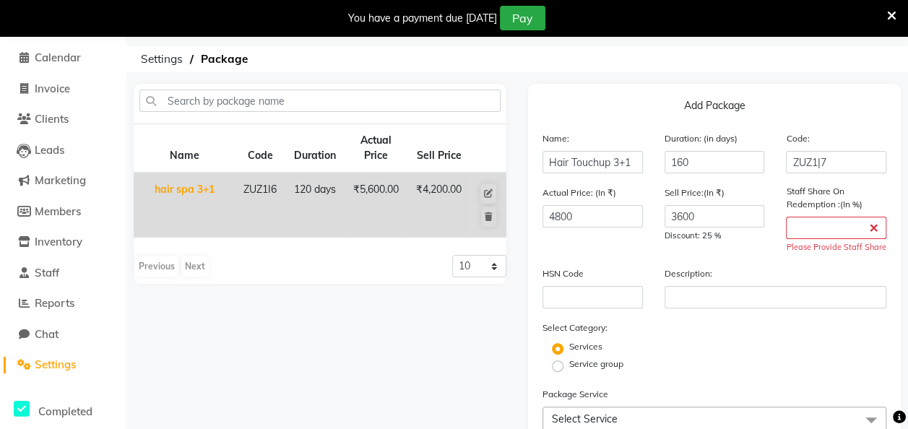
scroll to position [55, 0]
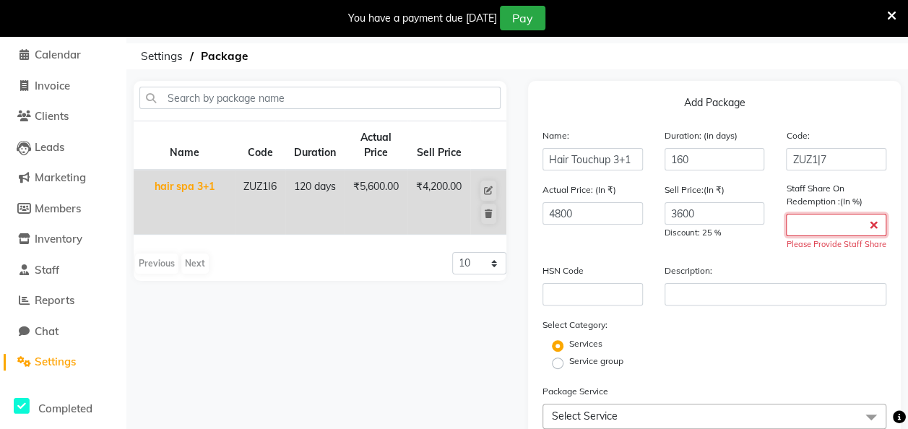
click at [841, 229] on input "number" at bounding box center [836, 225] width 100 height 22
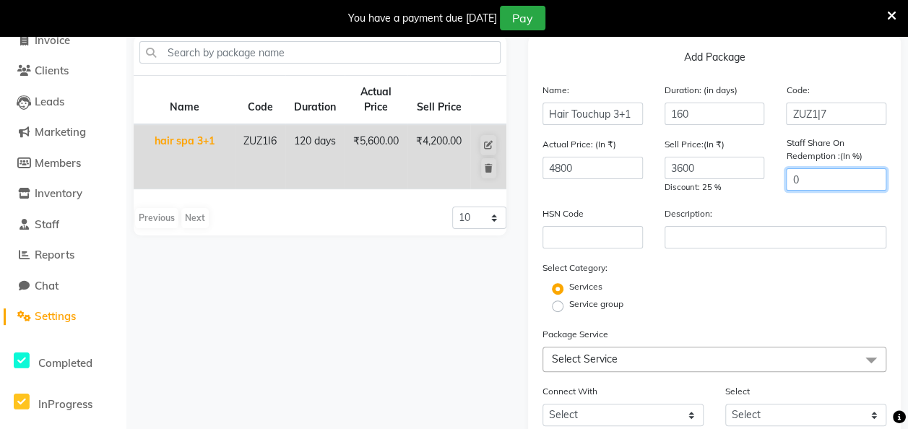
scroll to position [216, 0]
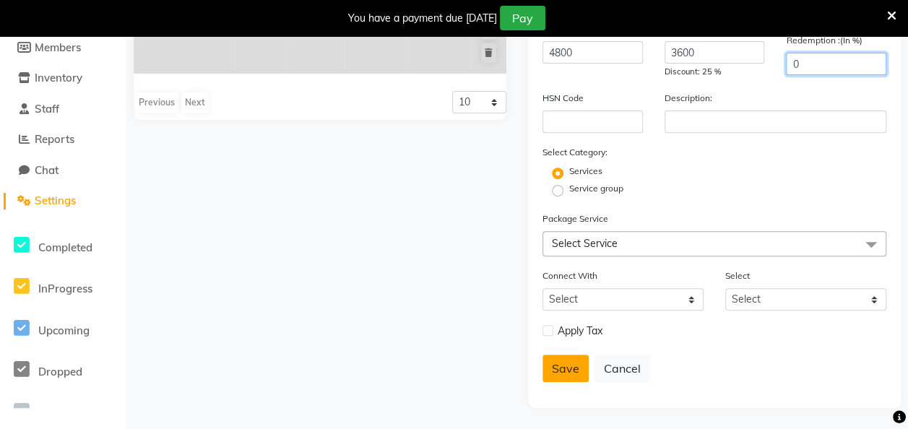
type input "0"
click at [563, 363] on button "Save" at bounding box center [566, 368] width 46 height 27
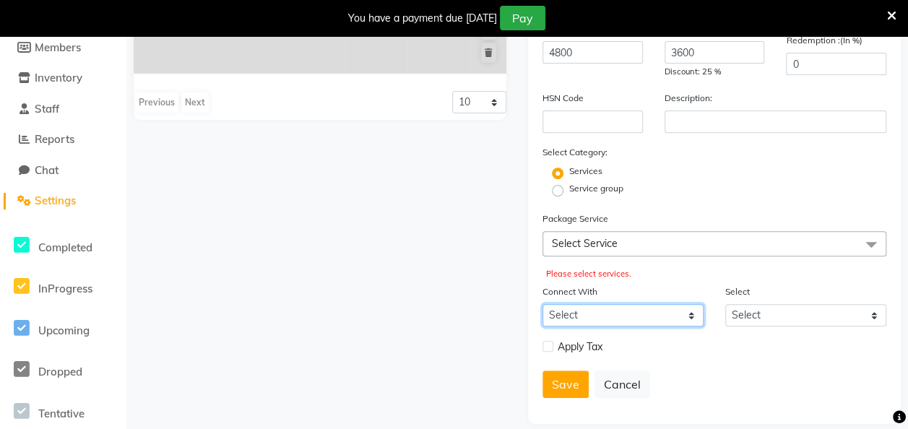
click at [670, 318] on select "Select Membership Prepaid Voucher" at bounding box center [623, 315] width 161 height 22
select select "1: M"
click at [543, 304] on select "Select Membership Prepaid Voucher" at bounding box center [623, 315] width 161 height 22
click at [570, 383] on button "Save" at bounding box center [566, 384] width 46 height 27
click at [636, 246] on span "Select Service" at bounding box center [715, 243] width 344 height 25
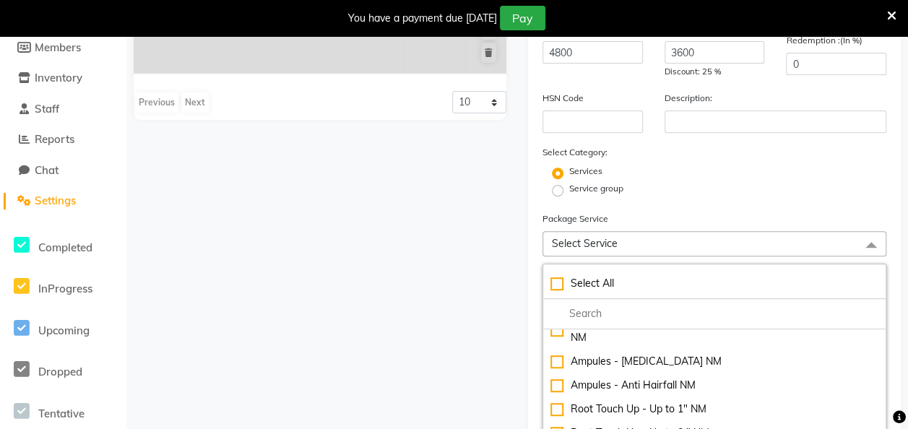
scroll to position [645, 0]
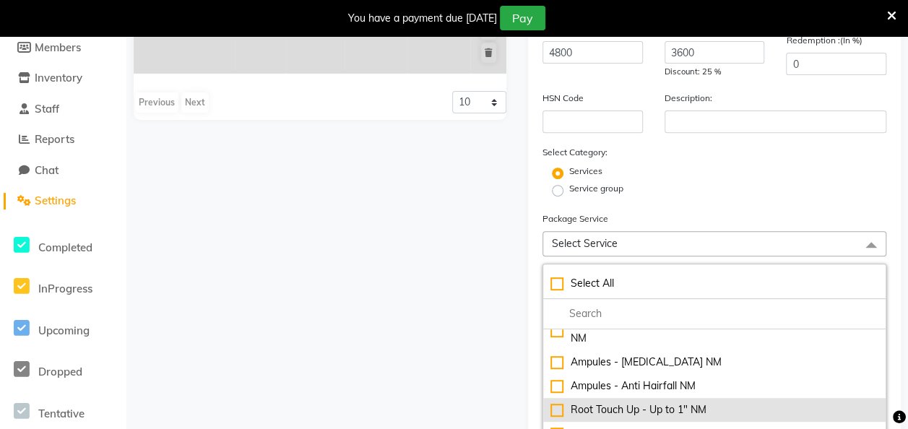
click at [679, 403] on div "Root Touch Up - Up to 1" NM" at bounding box center [715, 410] width 328 height 15
checkbox input "true"
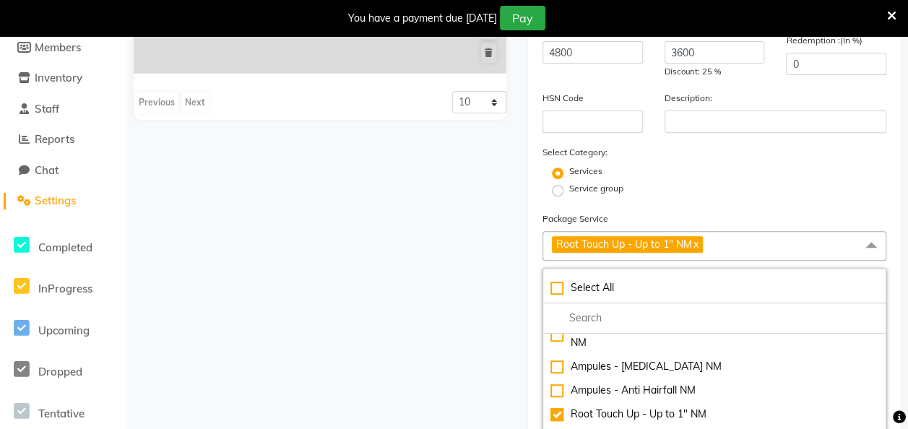
click at [814, 199] on form "Name: Hair Touchup 3+1 Duration: (in days) 160 Code: ZUZ1|7 Actual Price: (In ₹…" at bounding box center [715, 407] width 344 height 881
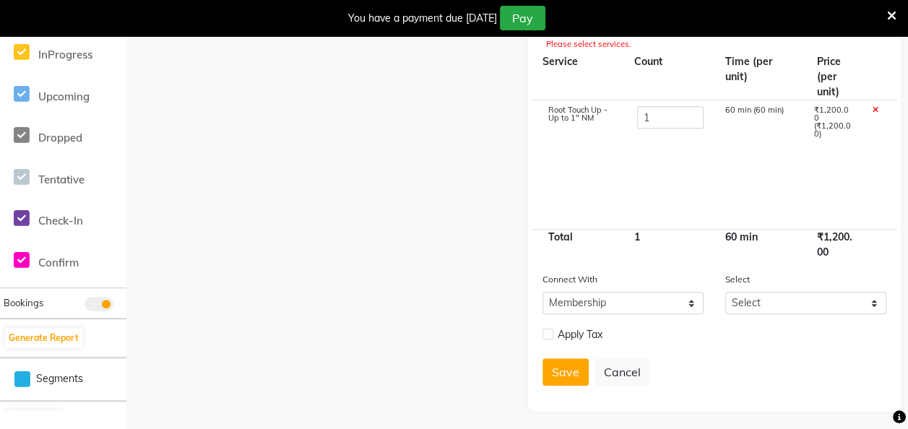
scroll to position [452, 0]
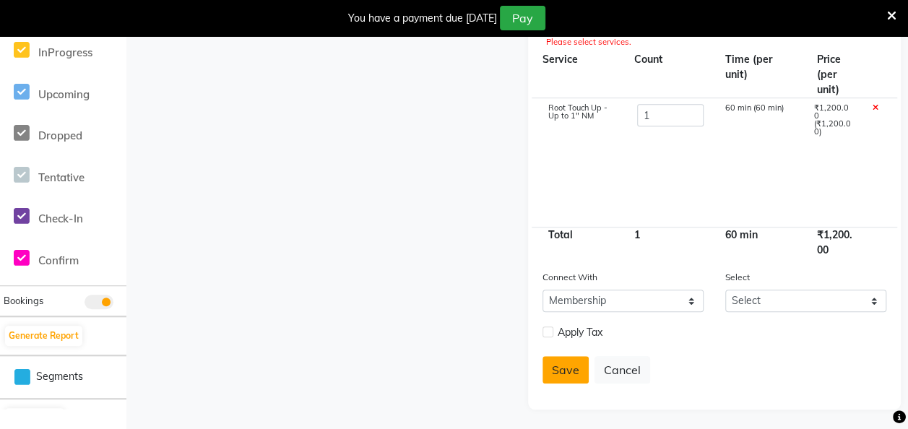
click at [572, 370] on button "Save" at bounding box center [566, 369] width 46 height 27
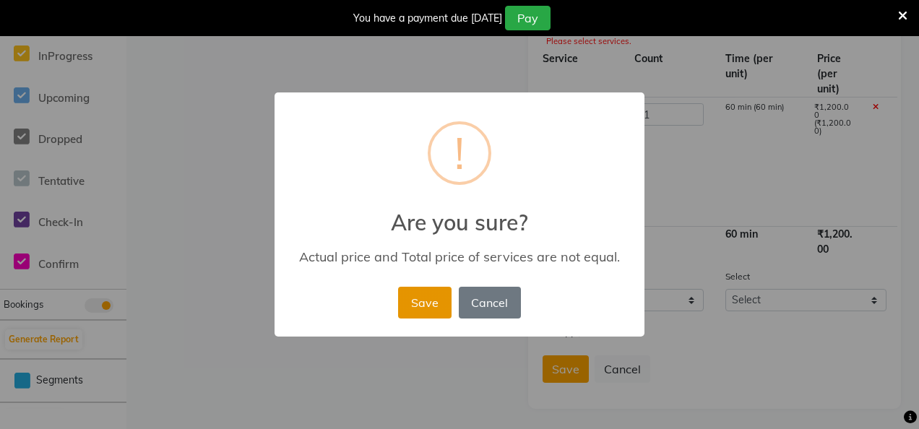
click at [426, 303] on button "Save" at bounding box center [424, 303] width 53 height 32
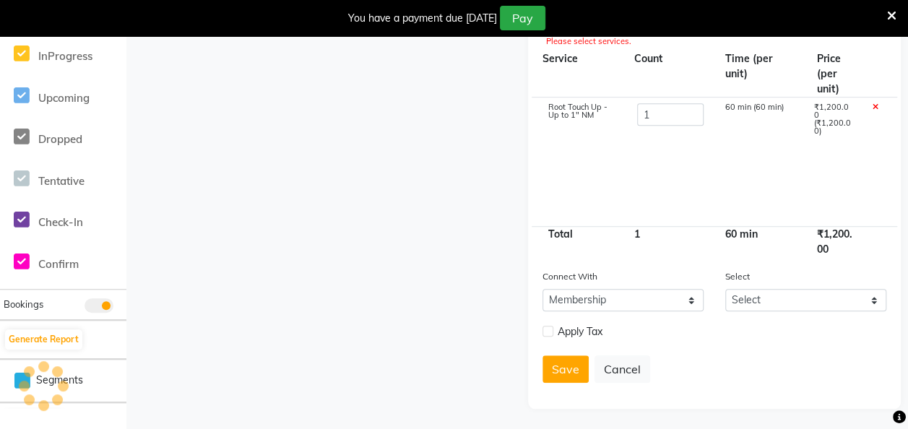
select select
checkbox input "false"
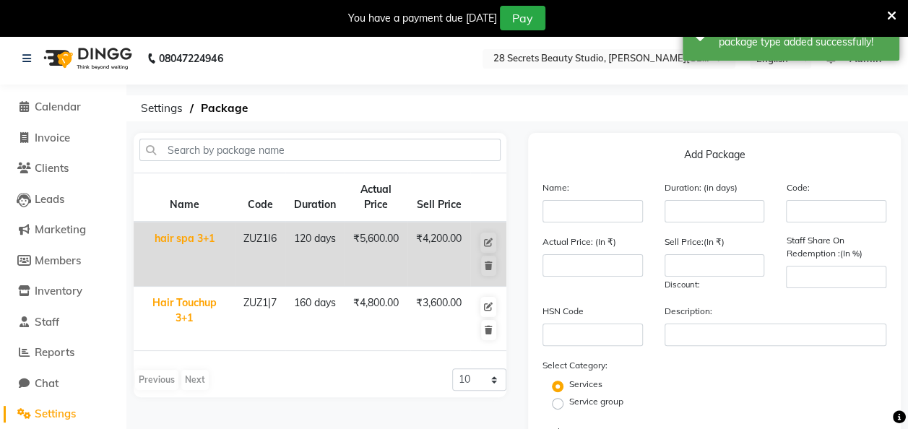
scroll to position [1, 0]
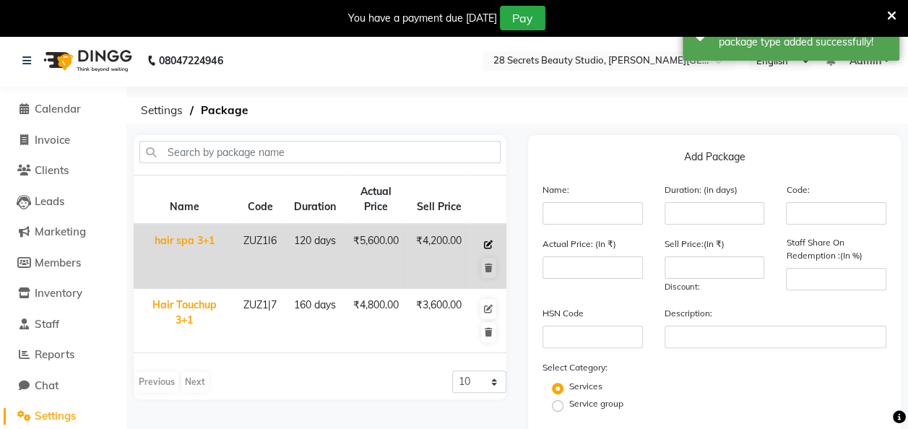
click at [486, 244] on icon at bounding box center [488, 245] width 9 height 9
type input "hair spa 3+1"
type input "120"
type input "ZUZ1I6"
type input "5600"
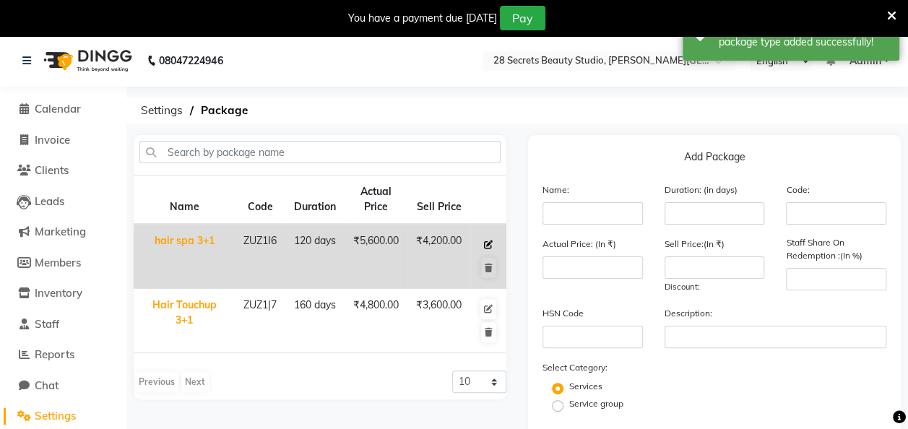
type input "4200"
type input "100"
checkbox input "true"
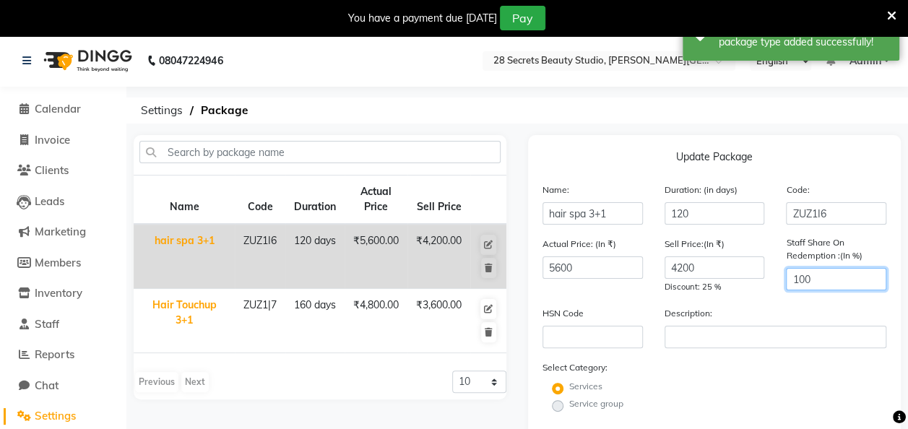
click at [838, 278] on input "100" at bounding box center [836, 279] width 100 height 22
type input "1"
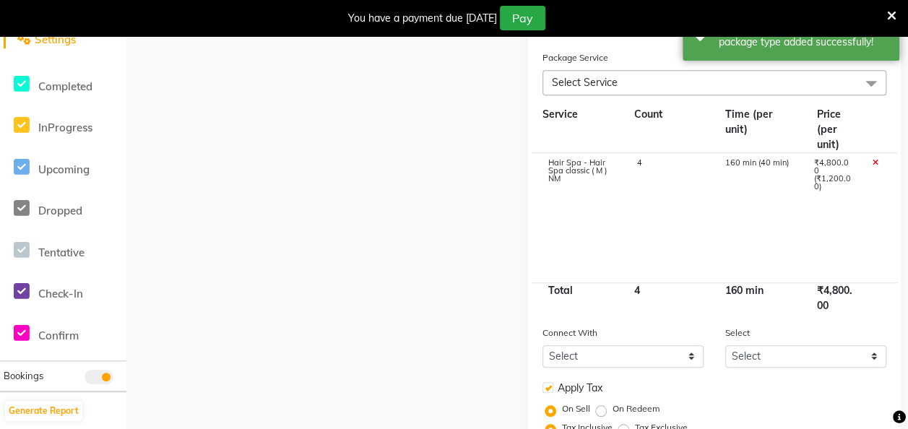
scroll to position [470, 0]
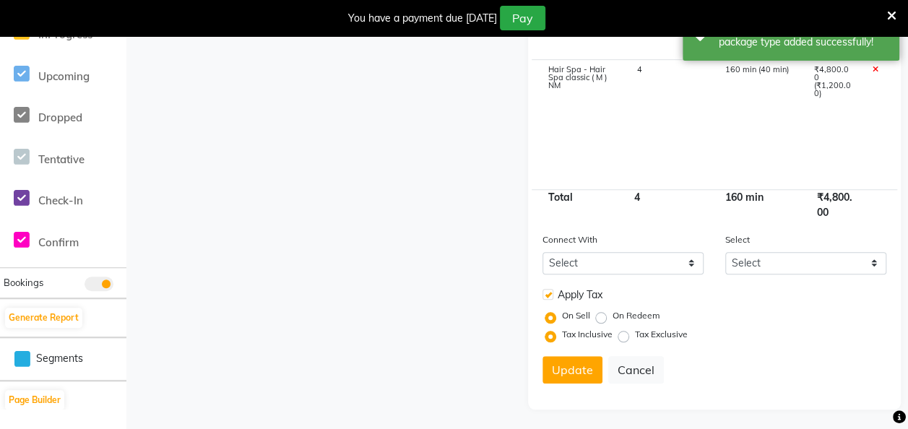
type input "0"
click at [564, 373] on button "Update" at bounding box center [573, 369] width 60 height 27
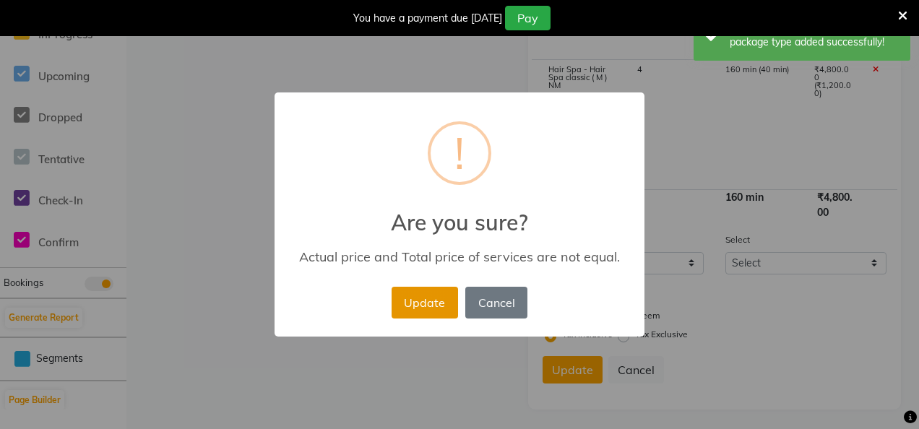
click at [426, 302] on button "Update" at bounding box center [425, 303] width 66 height 32
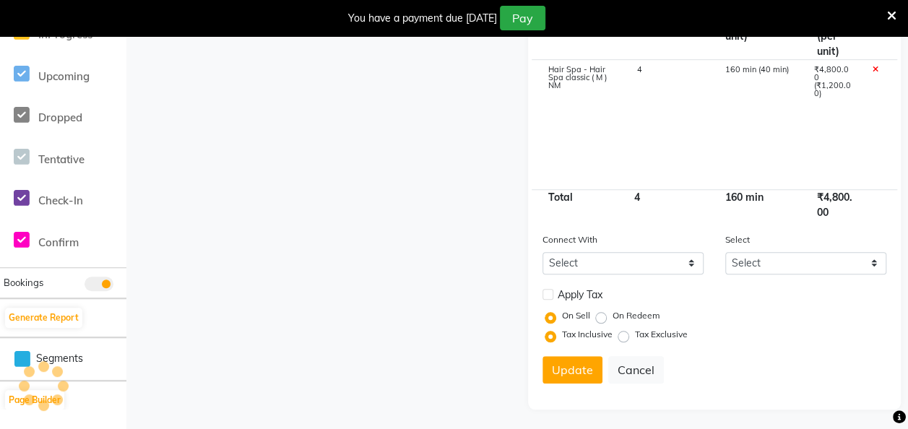
select select
checkbox input "false"
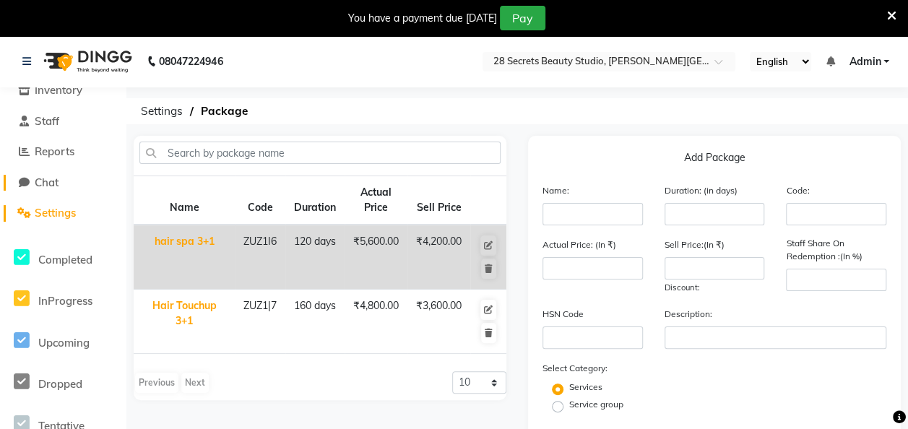
scroll to position [271, 0]
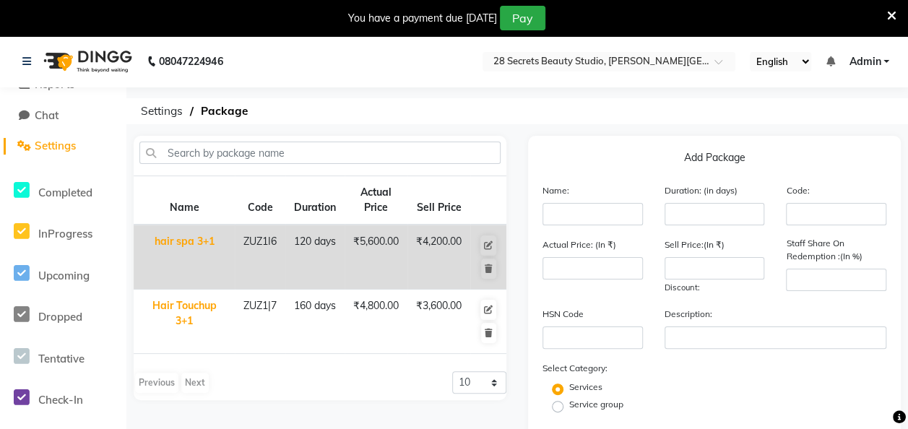
click at [55, 145] on span "Settings" at bounding box center [55, 146] width 41 height 14
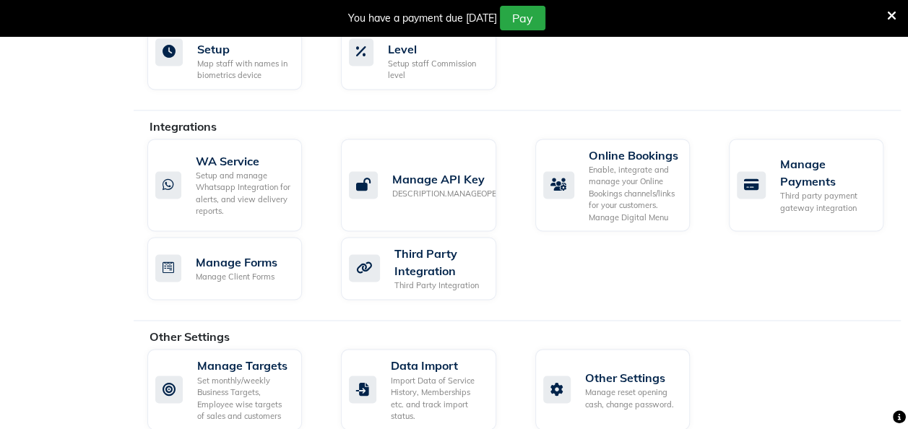
scroll to position [986, 0]
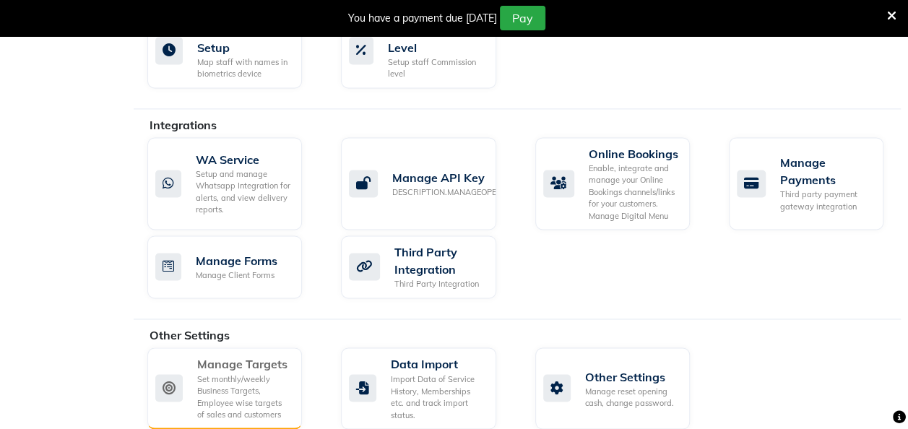
click at [238, 373] on div "Set monthly/weekly Business Targets, Employee wise targets of sales and custome…" at bounding box center [243, 397] width 93 height 48
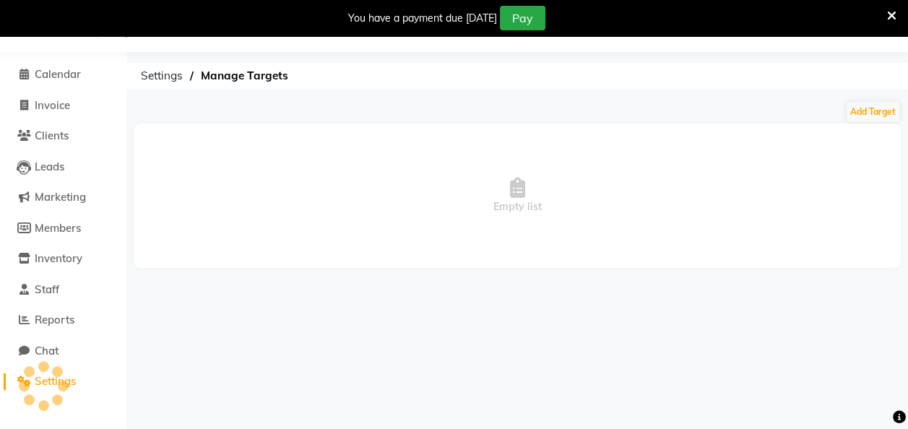
scroll to position [35, 0]
click at [856, 118] on button "Add Target" at bounding box center [873, 112] width 53 height 20
select select "monthly"
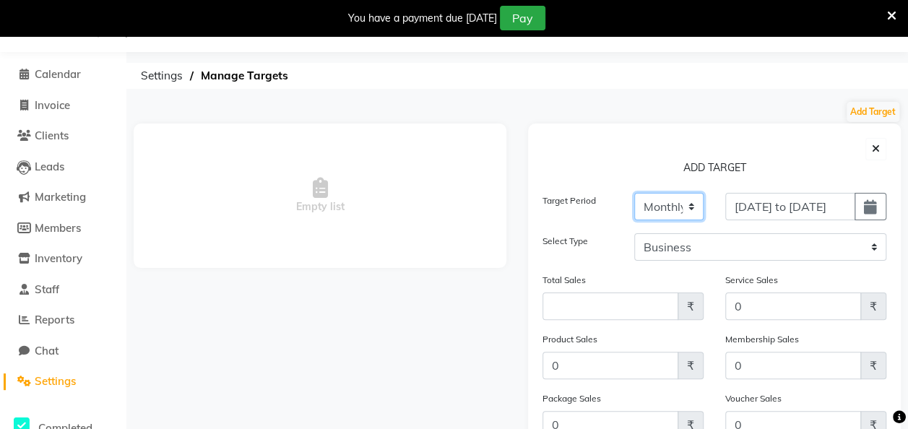
click at [694, 207] on select "Weekly Monthly" at bounding box center [670, 206] width 70 height 27
click at [635, 193] on select "Weekly Monthly" at bounding box center [670, 206] width 70 height 27
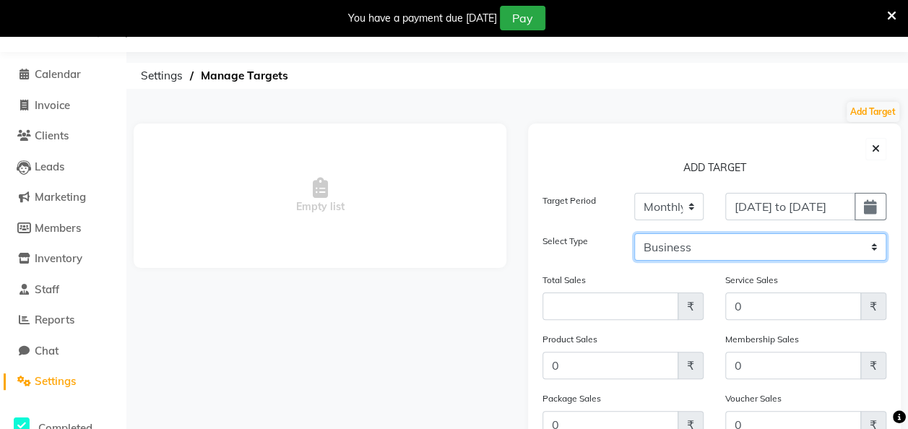
click at [702, 253] on select "Business Employee" at bounding box center [761, 246] width 253 height 27
click at [635, 233] on select "Business Employee" at bounding box center [761, 246] width 253 height 27
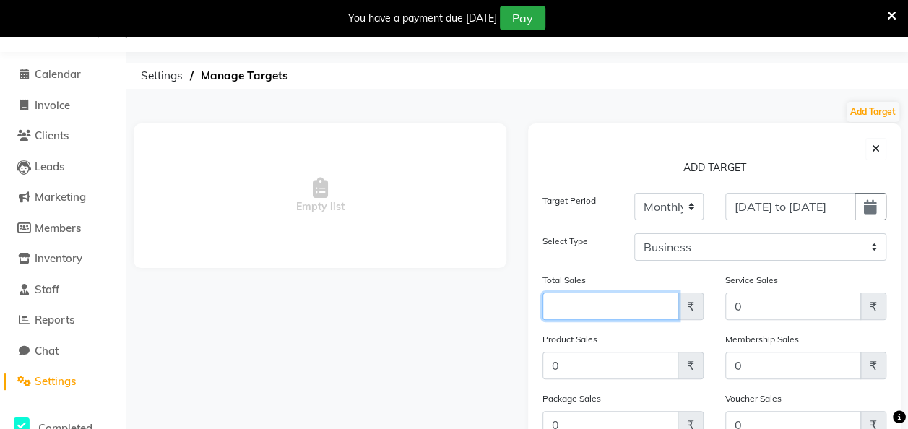
click at [668, 305] on input "Amount (to the nearest dollar)" at bounding box center [611, 306] width 136 height 27
type input "300000"
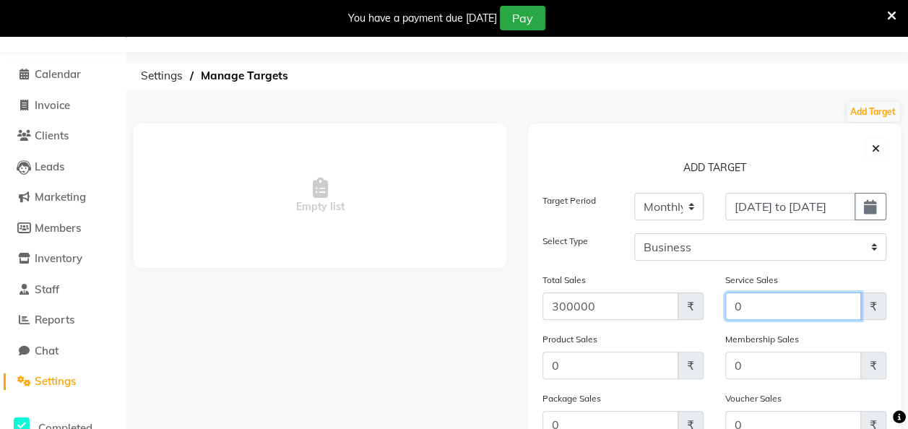
click at [787, 306] on input "0" at bounding box center [794, 306] width 136 height 27
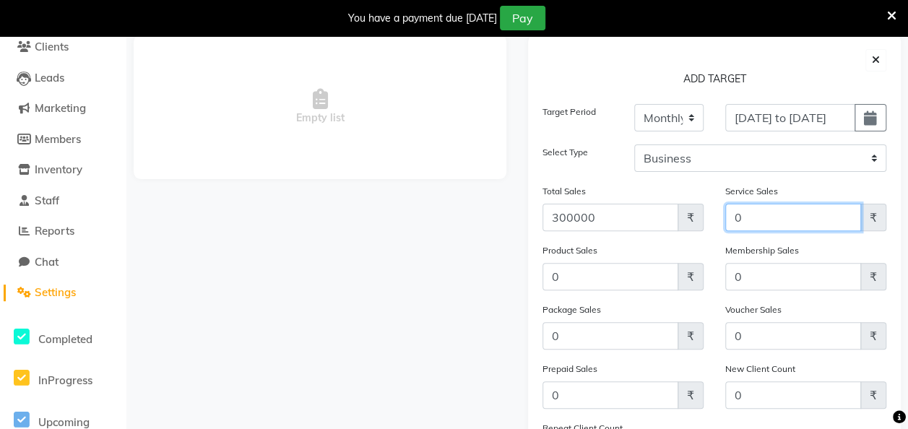
scroll to position [128, 0]
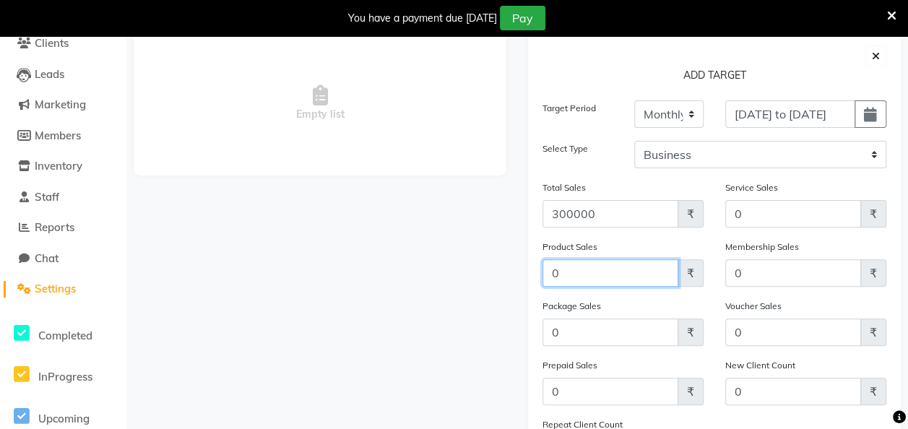
click at [588, 269] on input "0" at bounding box center [611, 272] width 136 height 27
type input "0"
type input "10000"
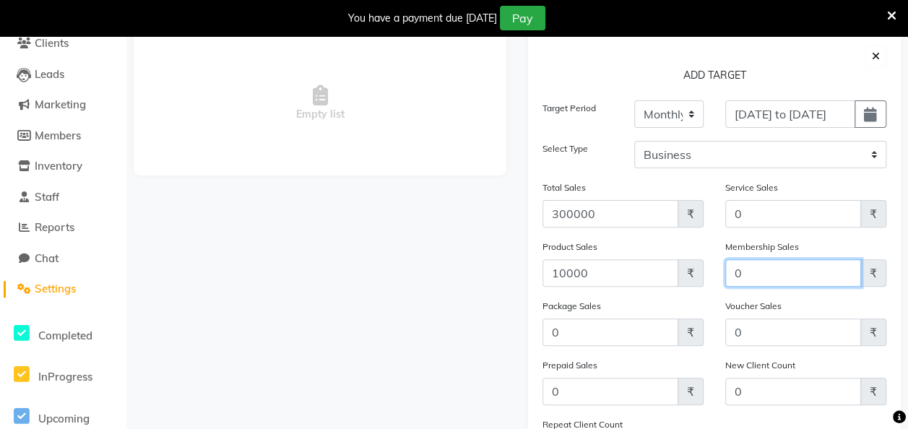
click at [778, 278] on input "0" at bounding box center [794, 272] width 136 height 27
type input "0"
type input "15"
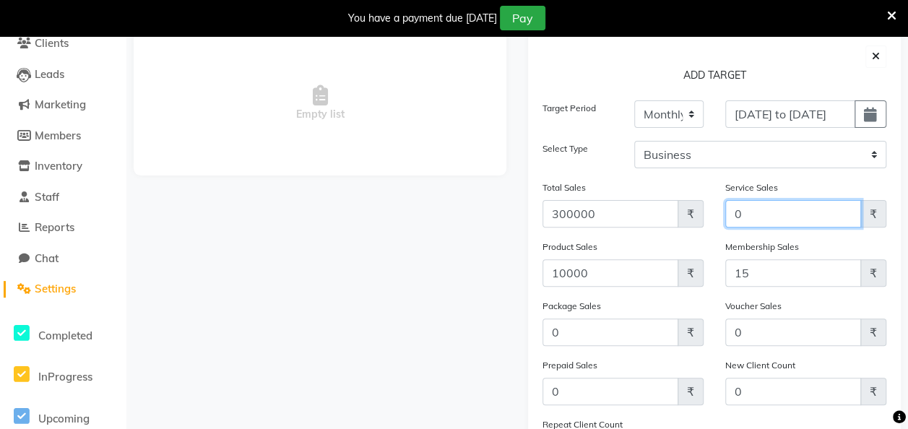
click at [778, 210] on input "0" at bounding box center [794, 213] width 136 height 27
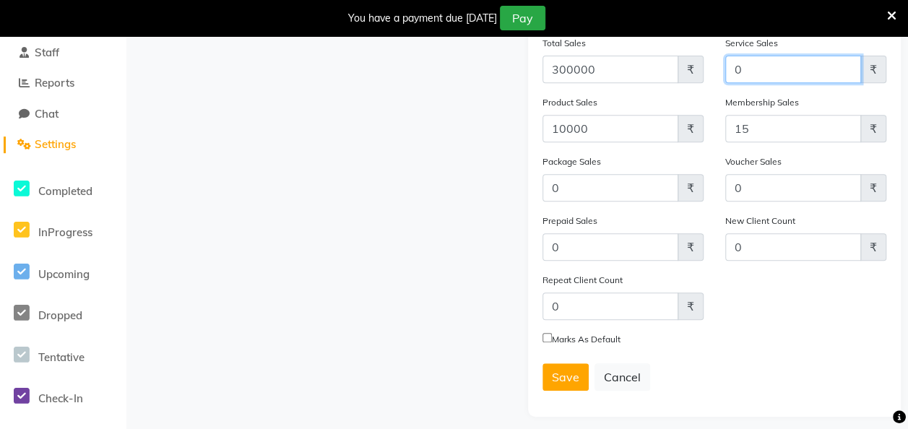
scroll to position [280, 0]
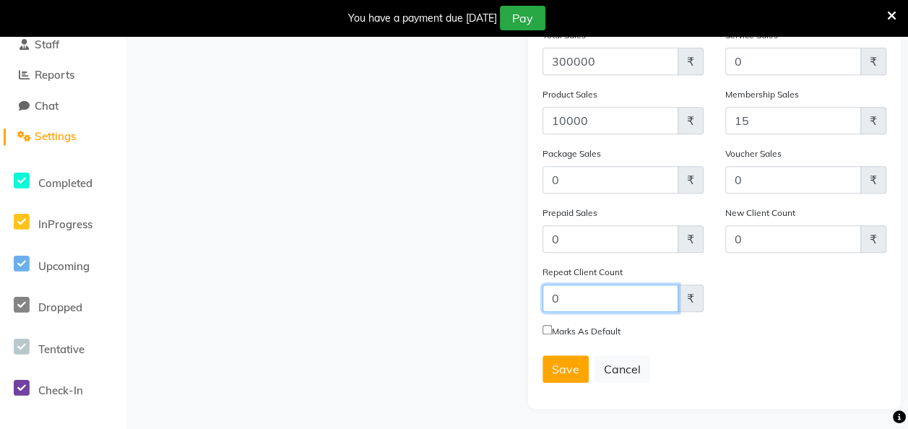
click at [651, 300] on input "Amount (to the nearest dollar)" at bounding box center [611, 298] width 136 height 27
type input "0"
type input "5"
type input "50"
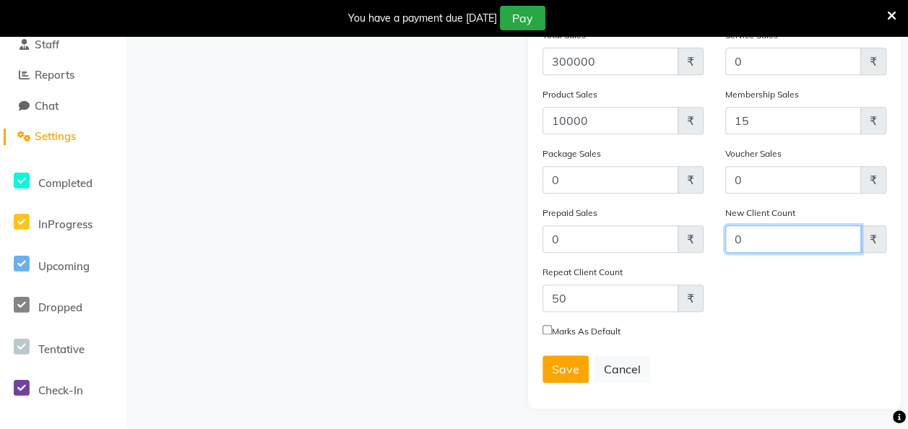
click at [824, 238] on input "0" at bounding box center [794, 238] width 136 height 27
type input "0"
type input "75"
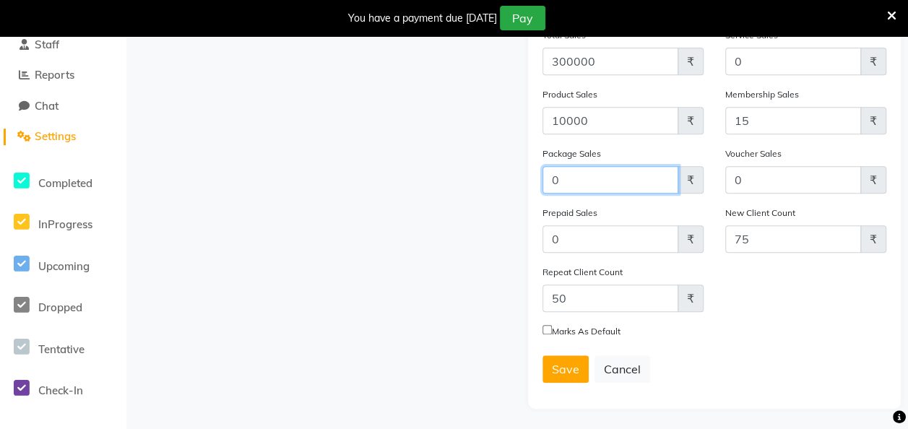
click at [630, 185] on input "0" at bounding box center [611, 179] width 136 height 27
click at [567, 372] on span "Save" at bounding box center [565, 369] width 27 height 14
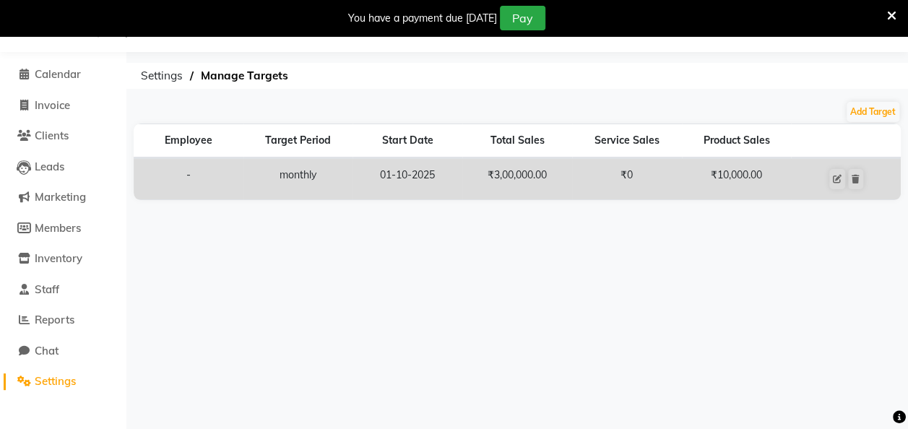
click at [49, 378] on span "Settings" at bounding box center [55, 381] width 41 height 14
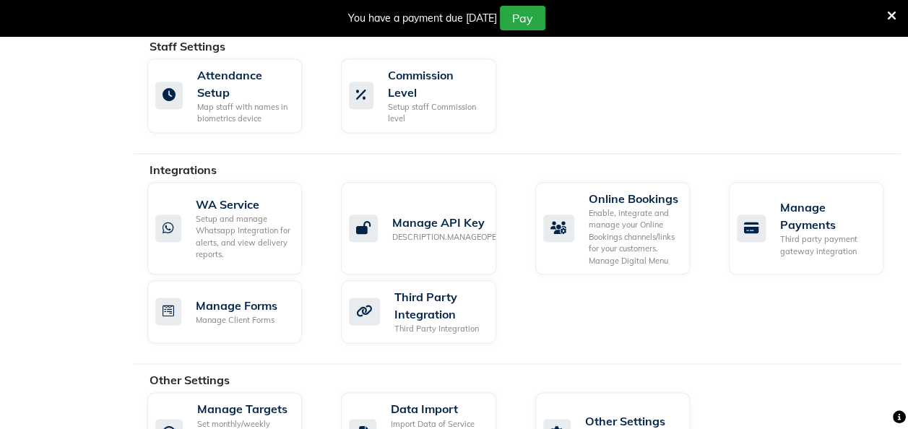
scroll to position [986, 0]
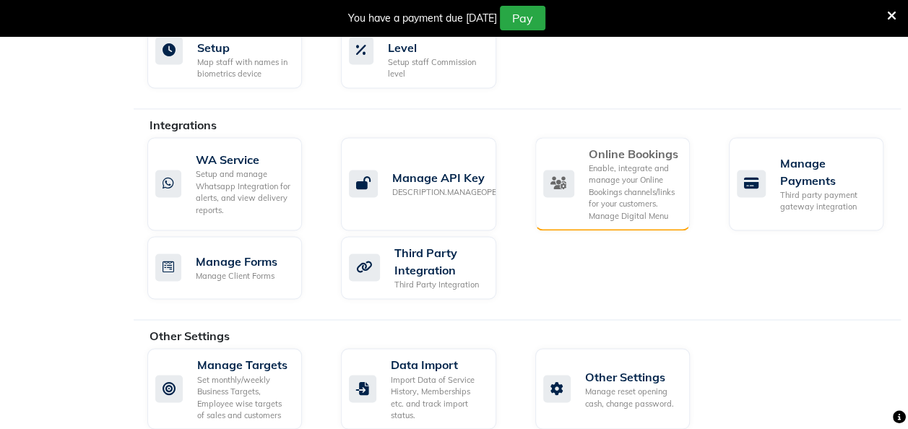
click at [614, 189] on div "Enable, integrate and manage your Online Bookings channels/links for your custo…" at bounding box center [634, 193] width 90 height 60
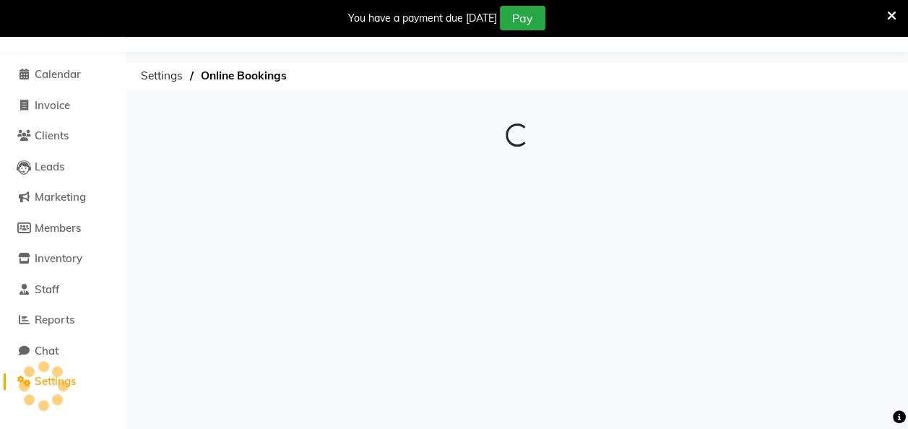
scroll to position [35, 0]
click at [522, 171] on span at bounding box center [517, 166] width 29 height 14
click at [517, 168] on input "checkbox" at bounding box center [517, 168] width 0 height 0
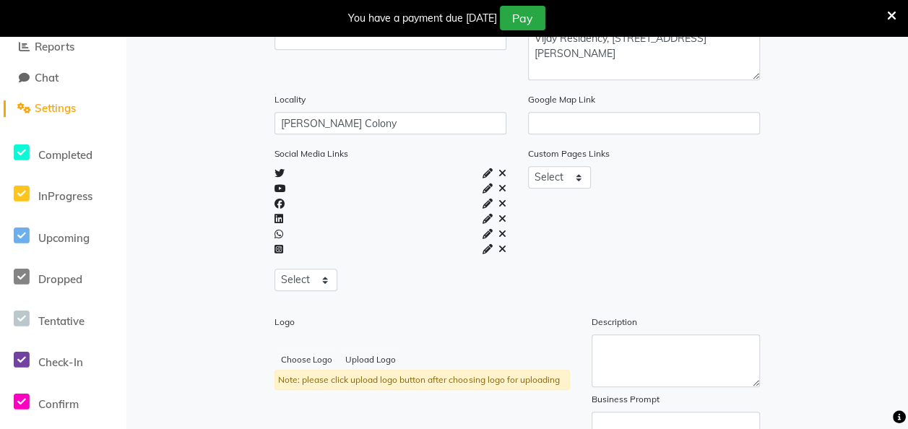
scroll to position [310, 0]
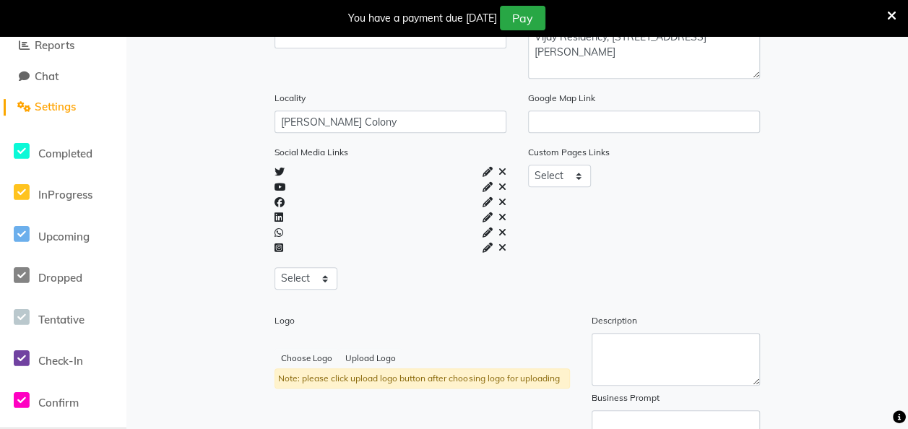
click at [278, 204] on icon at bounding box center [280, 202] width 10 height 10
click at [488, 199] on icon at bounding box center [488, 202] width 10 height 10
select select "facebook"
click at [563, 275] on div "Custom Pages Links Select About_us Memberships Products" at bounding box center [644, 223] width 254 height 157
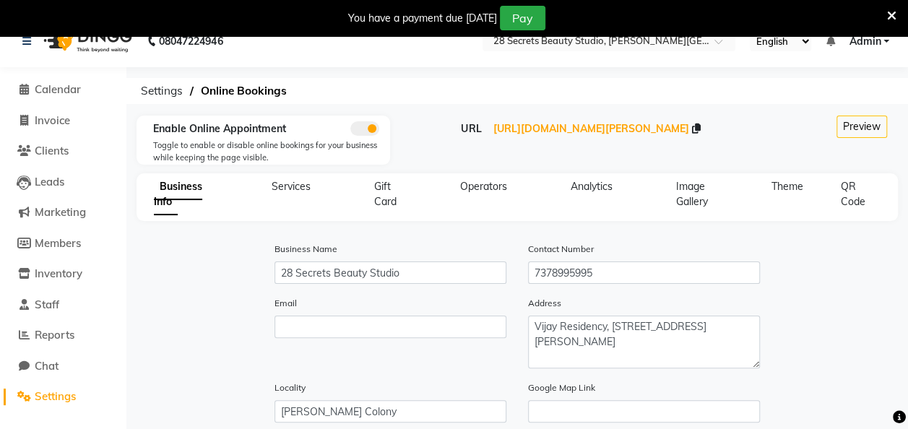
scroll to position [0, 0]
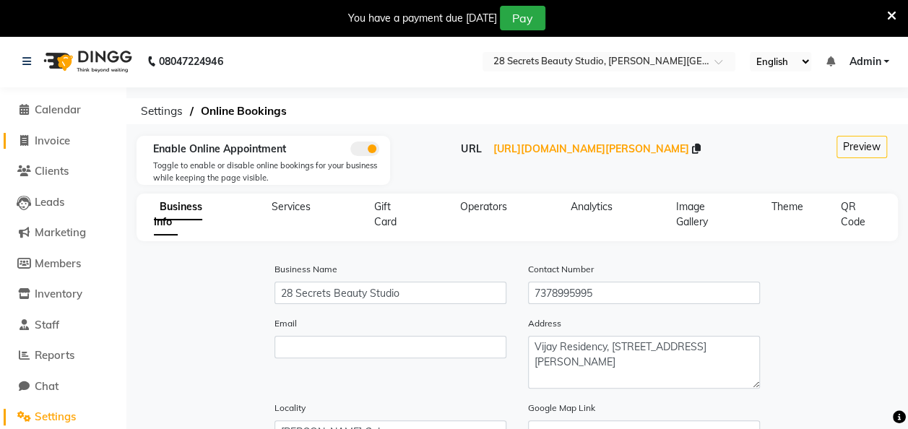
click at [53, 146] on span "Invoice" at bounding box center [52, 141] width 35 height 14
select select "service"
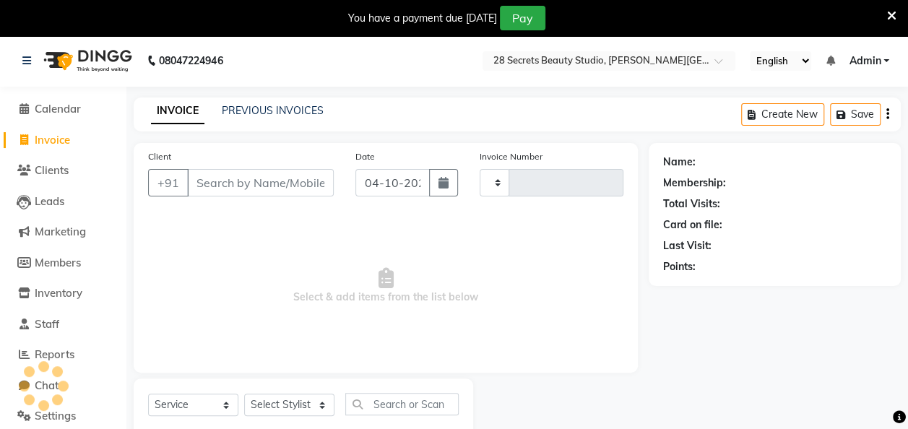
scroll to position [40, 0]
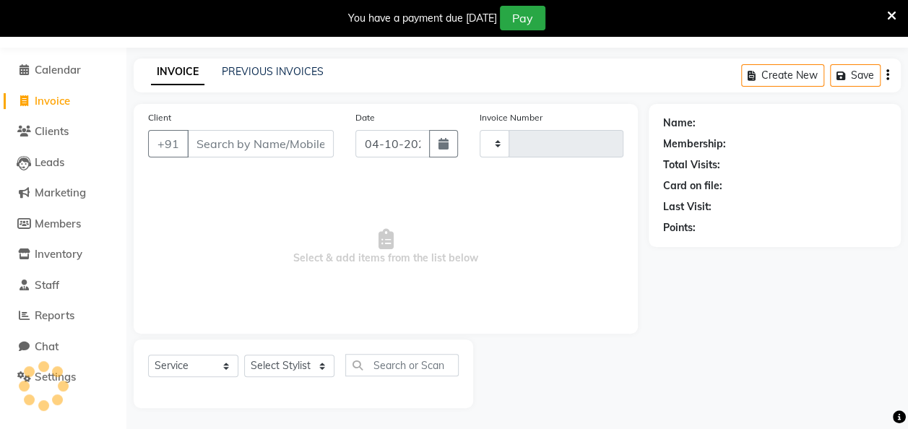
type input "0029"
select select "9057"
click at [53, 160] on span "Leads" at bounding box center [50, 162] width 30 height 14
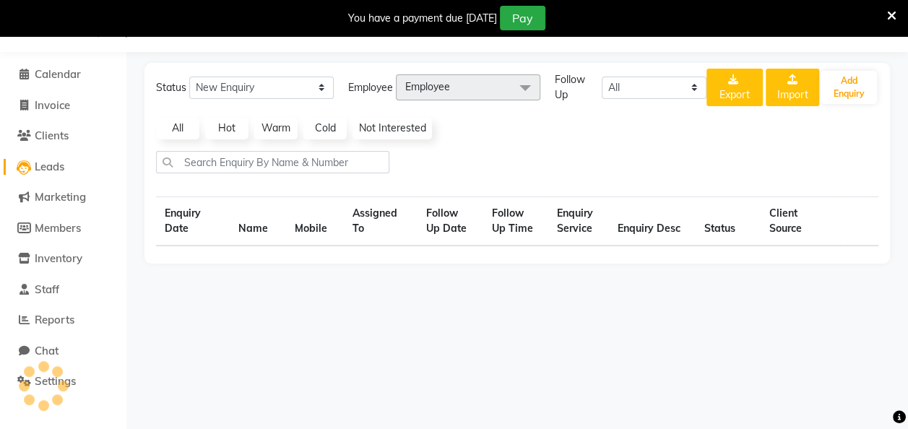
scroll to position [35, 0]
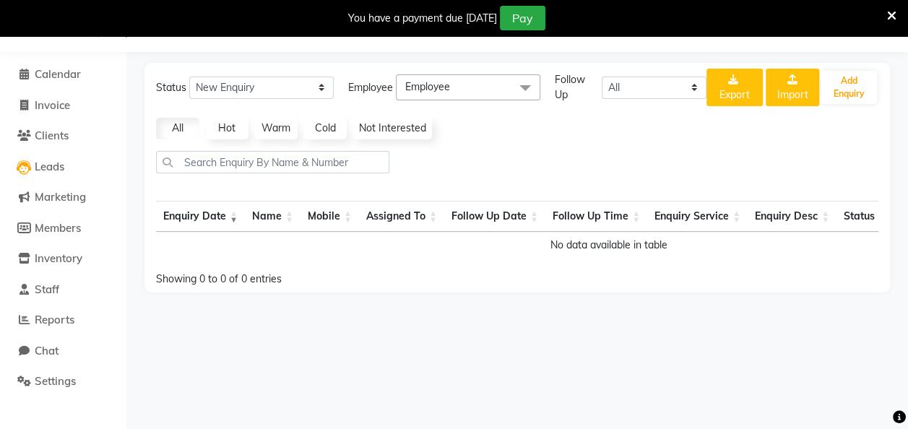
drag, startPoint x: 53, startPoint y: 160, endPoint x: 266, endPoint y: 301, distance: 254.6
click at [266, 293] on div "Status New Enquiry Open Enquiry Converted Enquiry All All New Open Converted Em…" at bounding box center [518, 178] width 746 height 230
click at [52, 129] on span "Clients" at bounding box center [52, 136] width 34 height 14
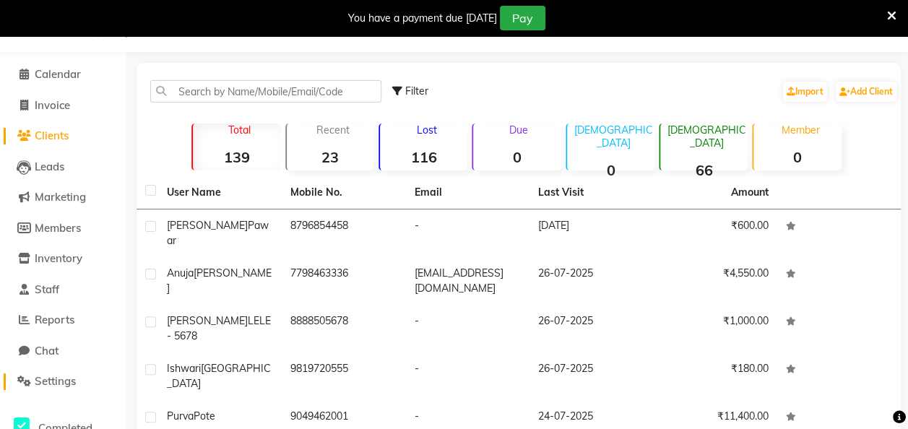
click at [42, 377] on span "Settings" at bounding box center [55, 381] width 41 height 14
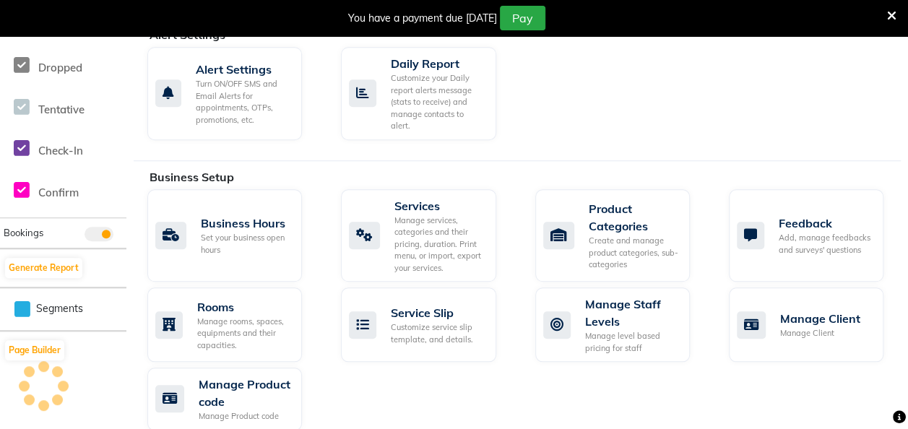
scroll to position [536, 0]
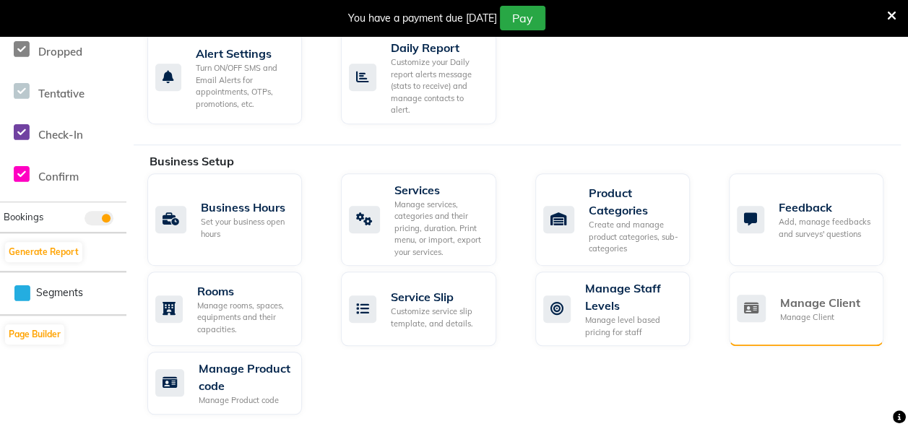
click at [795, 294] on div "Manage Client" at bounding box center [821, 302] width 80 height 17
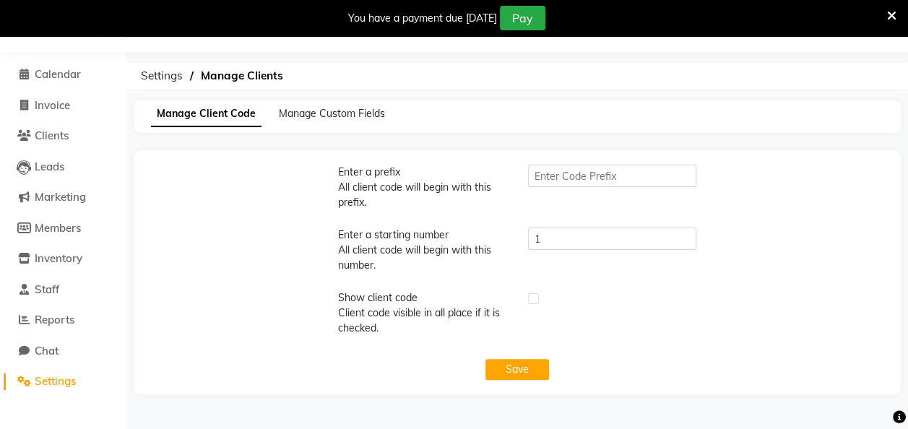
type input "2DH"
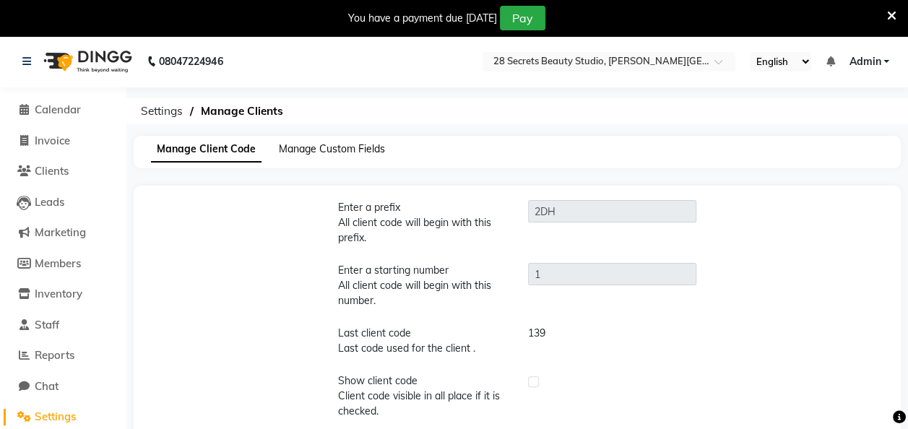
click at [367, 151] on span "Manage Custom Fields" at bounding box center [332, 148] width 106 height 13
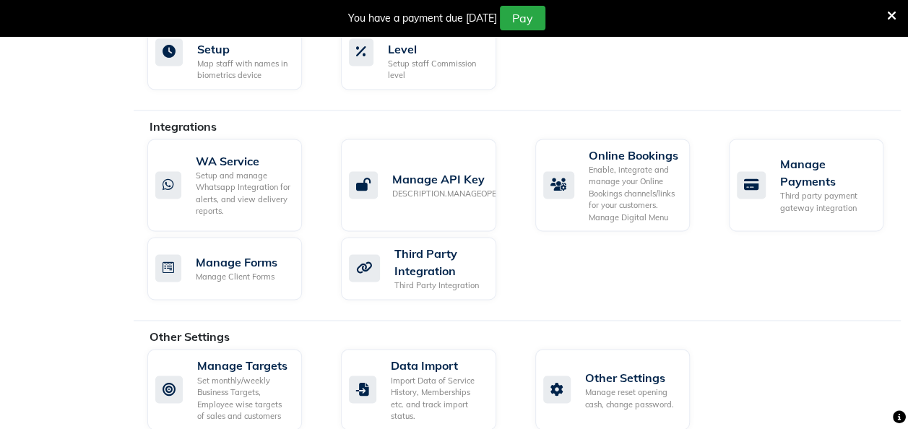
scroll to position [986, 0]
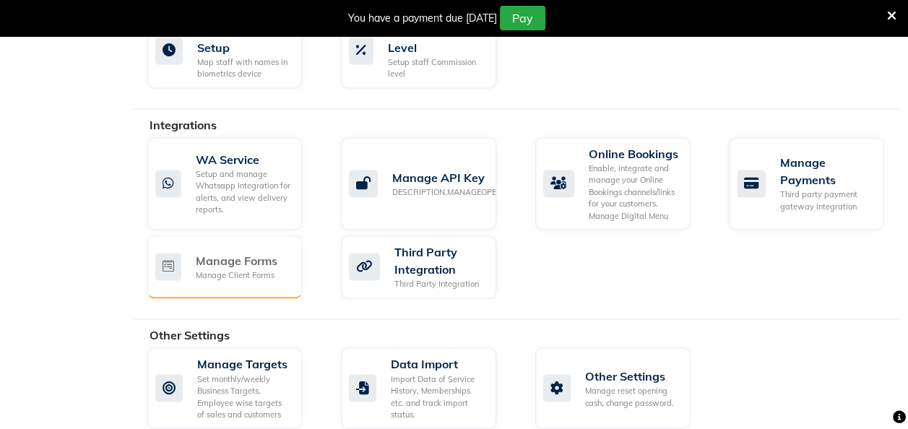
click at [245, 252] on div "Manage Forms" at bounding box center [237, 260] width 82 height 17
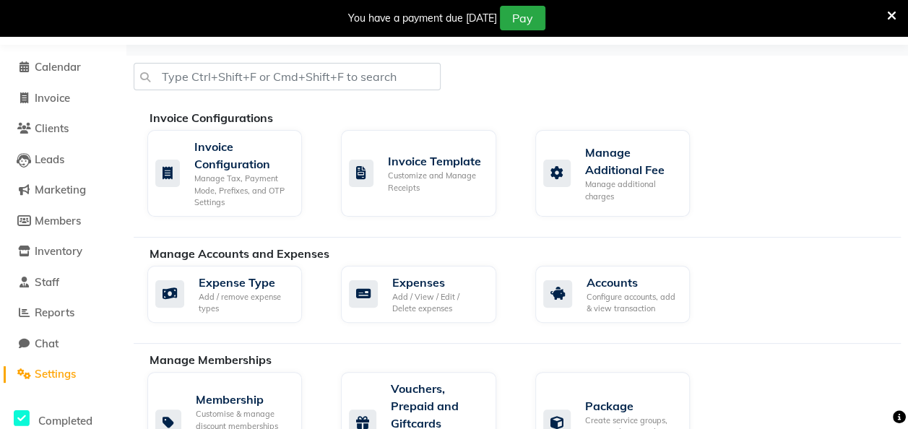
scroll to position [0, 0]
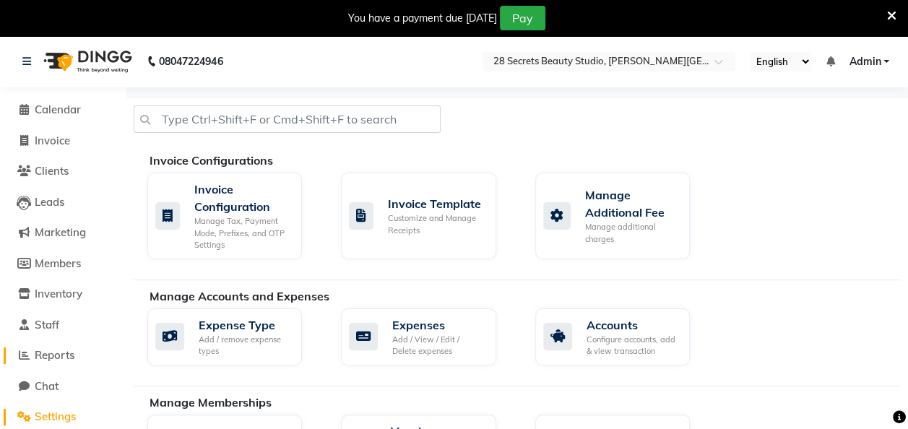
click at [62, 356] on span "Reports" at bounding box center [55, 355] width 40 height 14
